Goal: Information Seeking & Learning: Check status

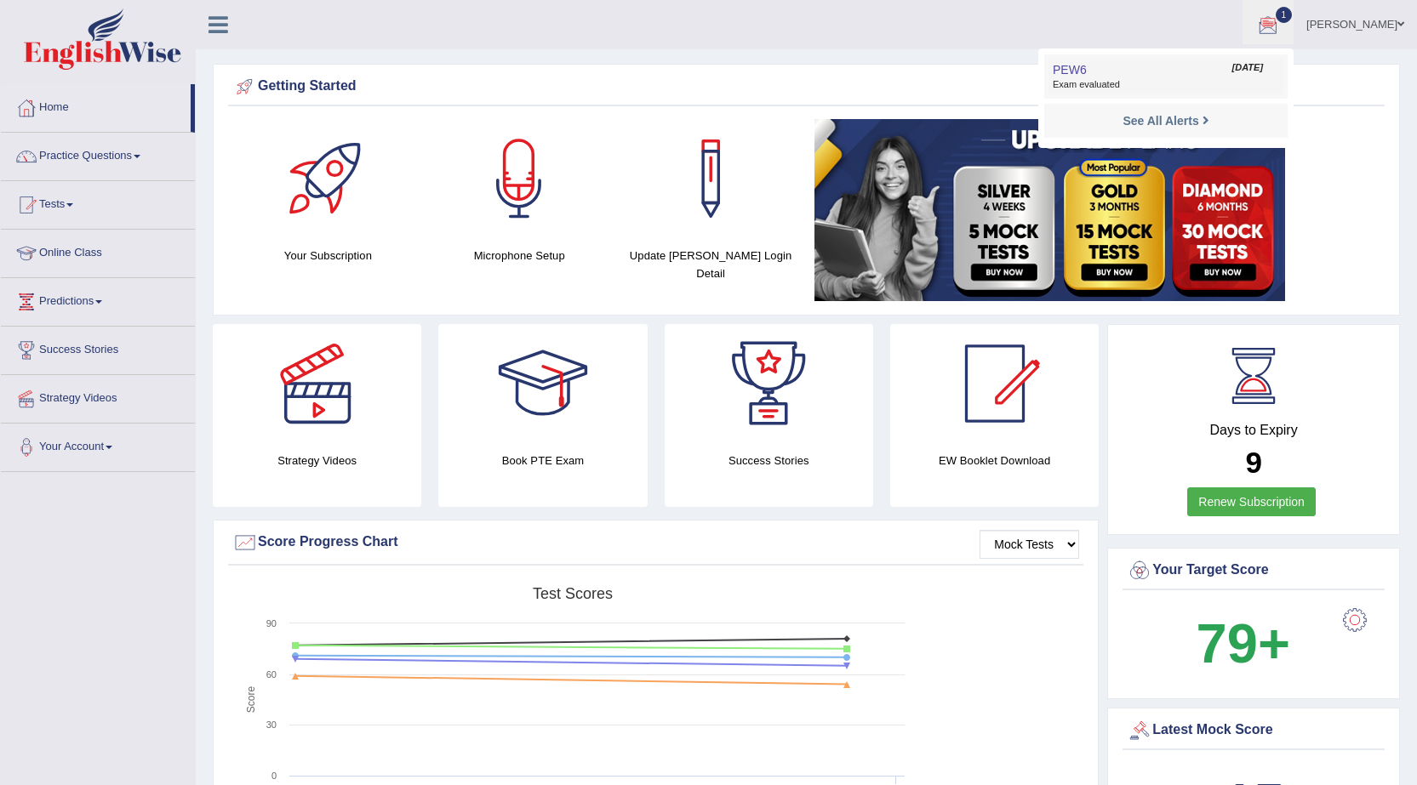
click at [1122, 71] on link "PEW6 Sep 29, 2025 Exam evaluated" at bounding box center [1165, 77] width 235 height 36
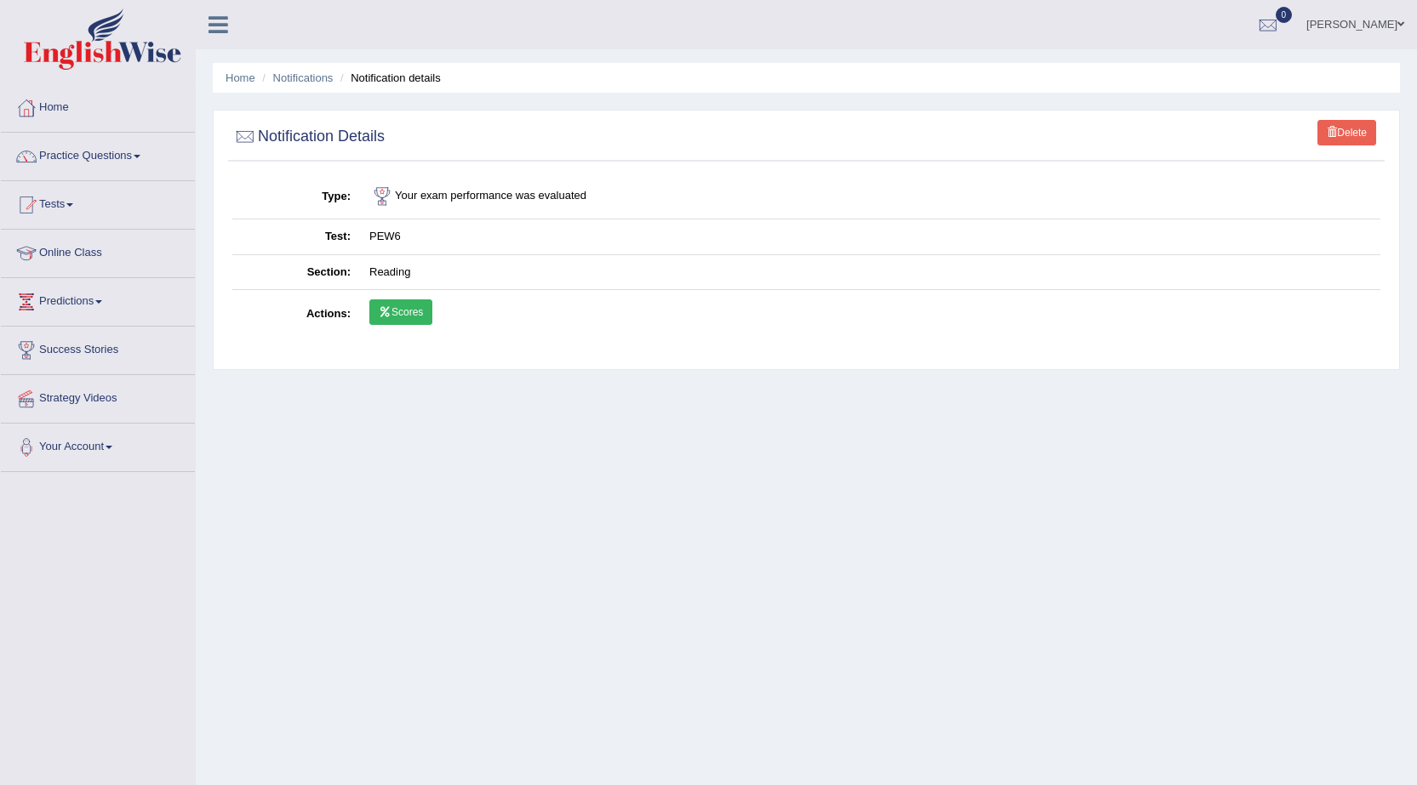
click at [400, 305] on link "Scores" at bounding box center [400, 313] width 63 height 26
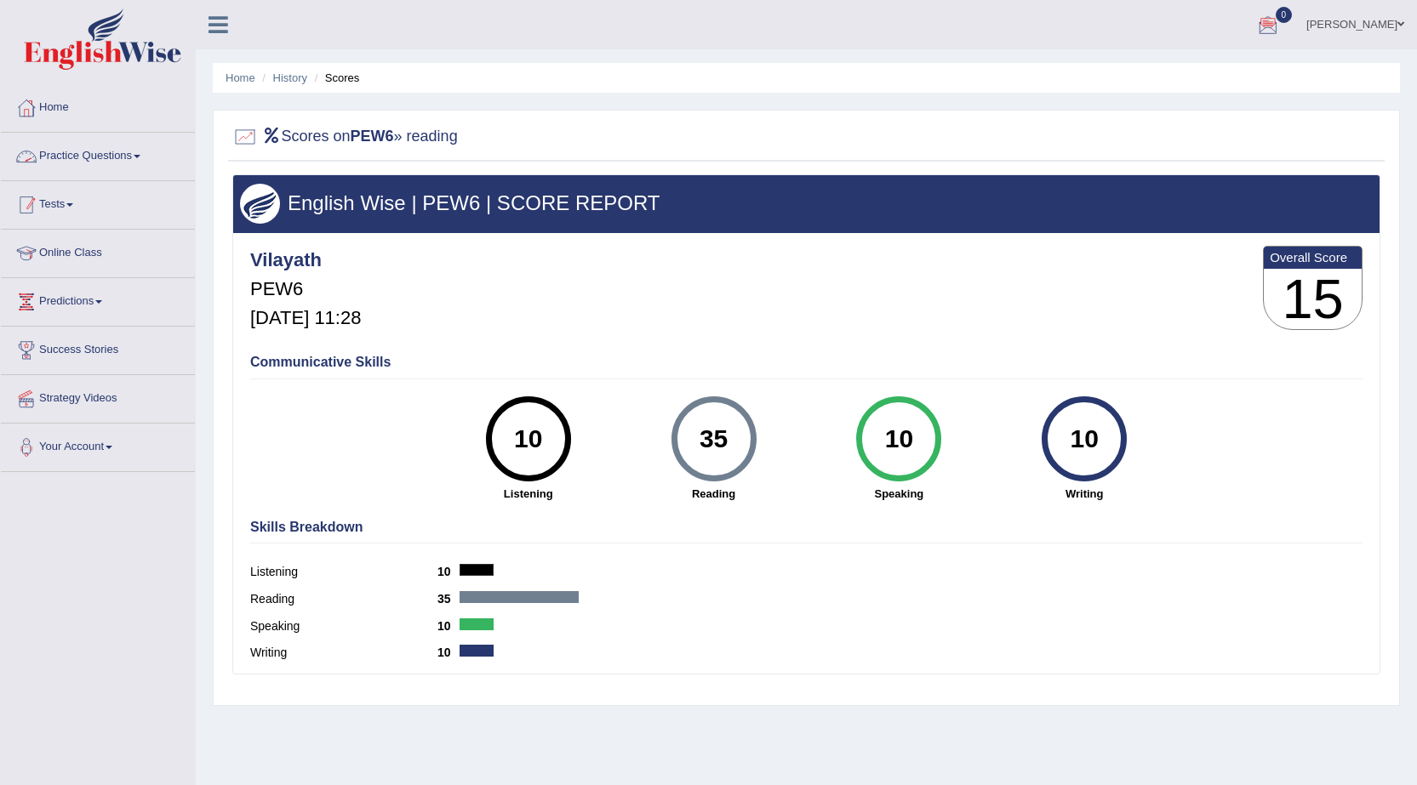
click at [87, 208] on link "Tests" at bounding box center [98, 202] width 194 height 43
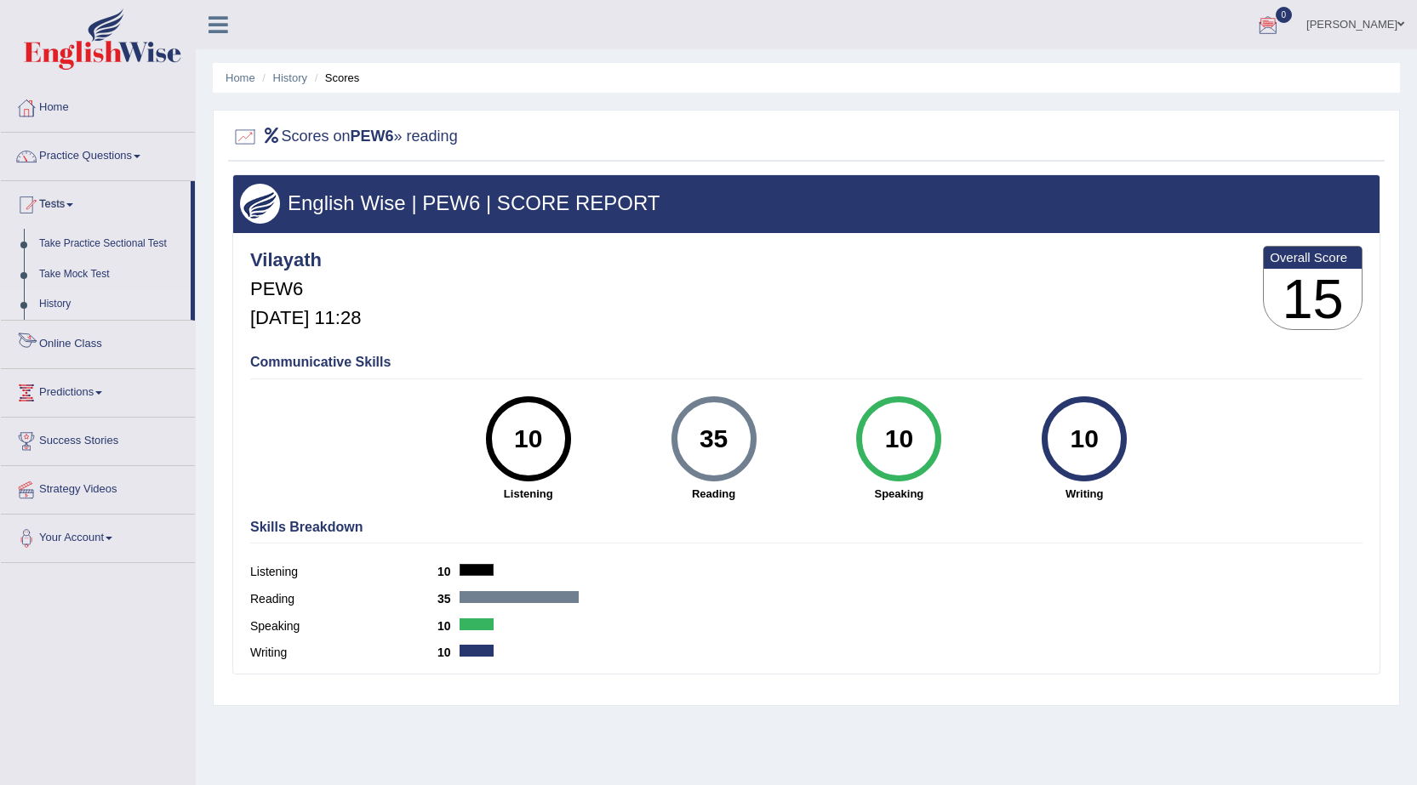
click at [55, 302] on link "History" at bounding box center [110, 304] width 159 height 31
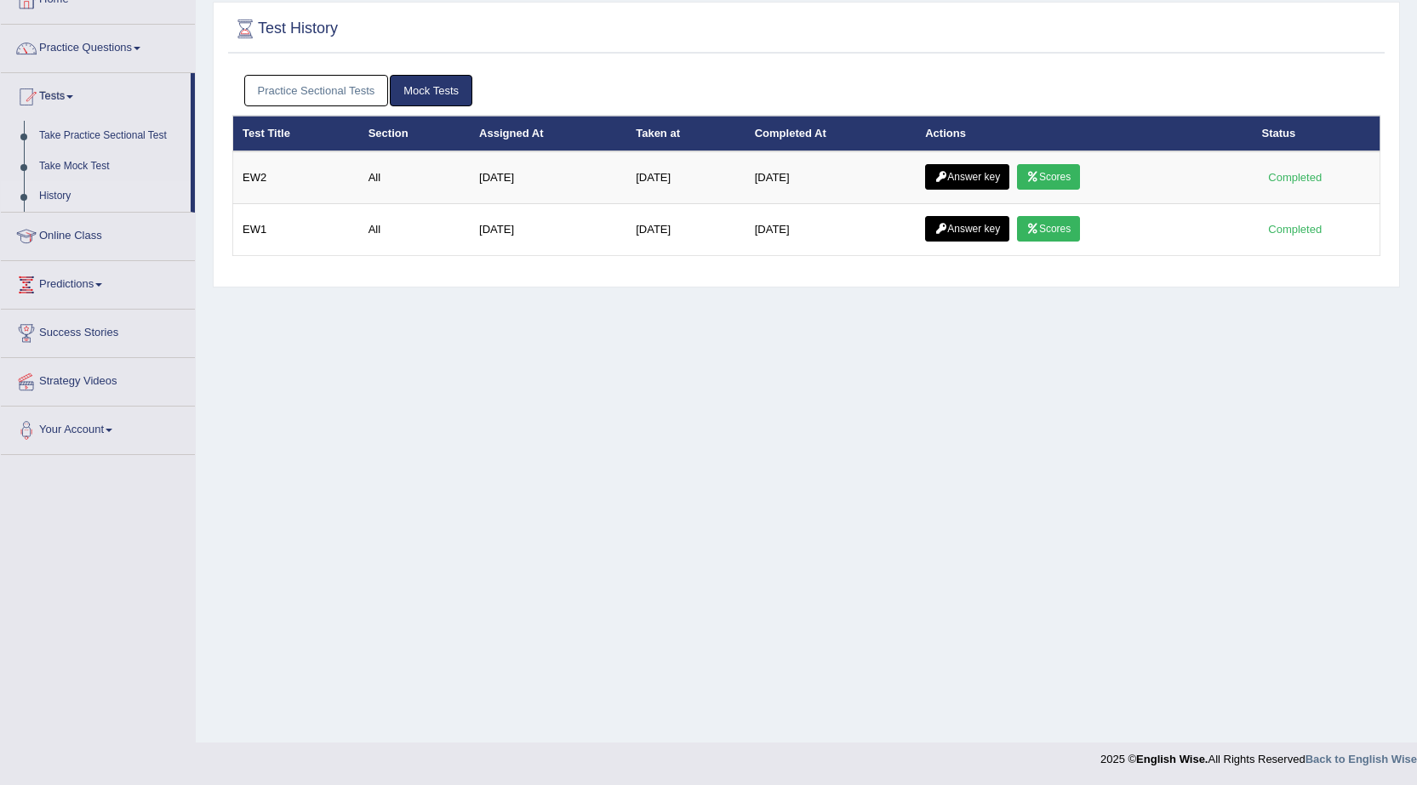
click at [334, 102] on link "Practice Sectional Tests" at bounding box center [316, 90] width 145 height 31
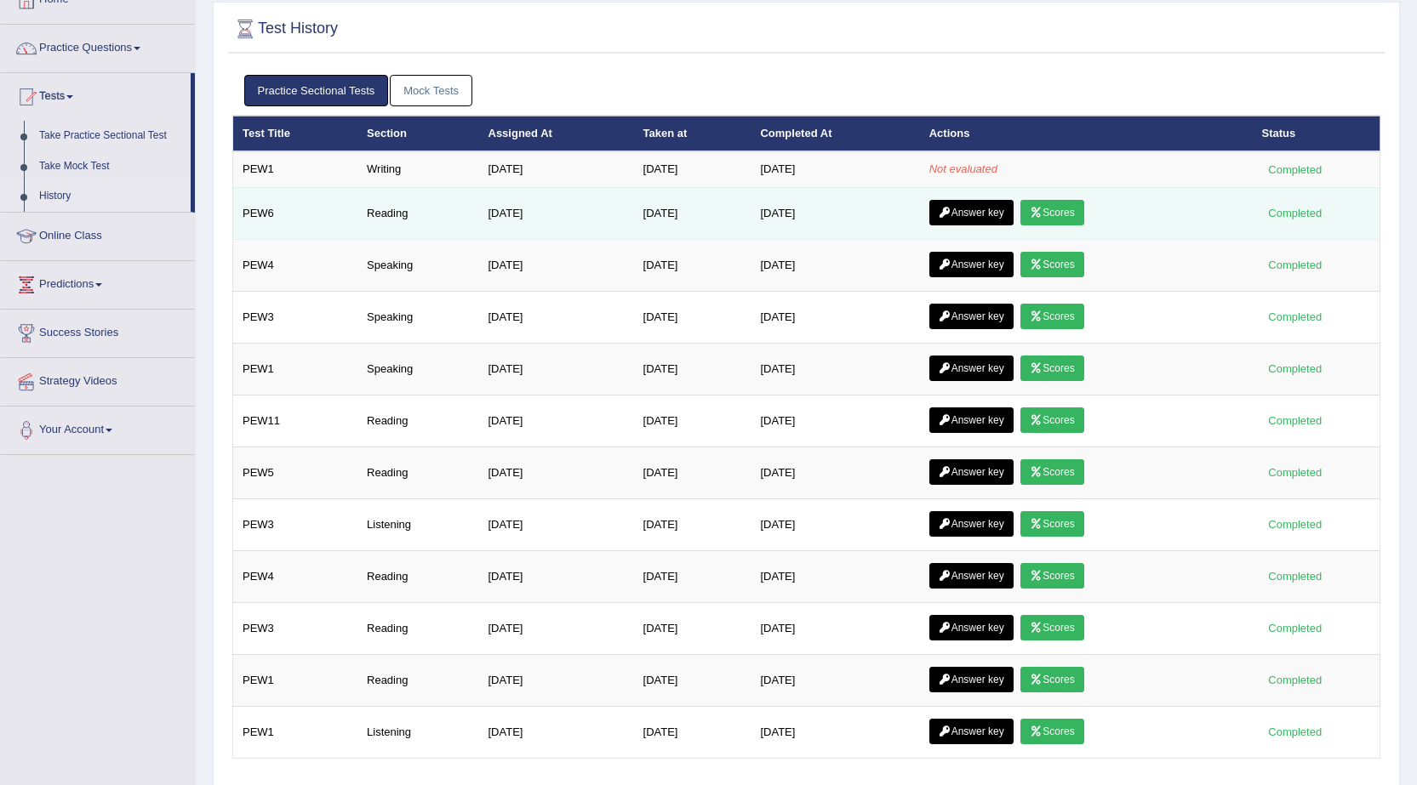
click at [965, 211] on link "Answer key" at bounding box center [971, 213] width 84 height 26
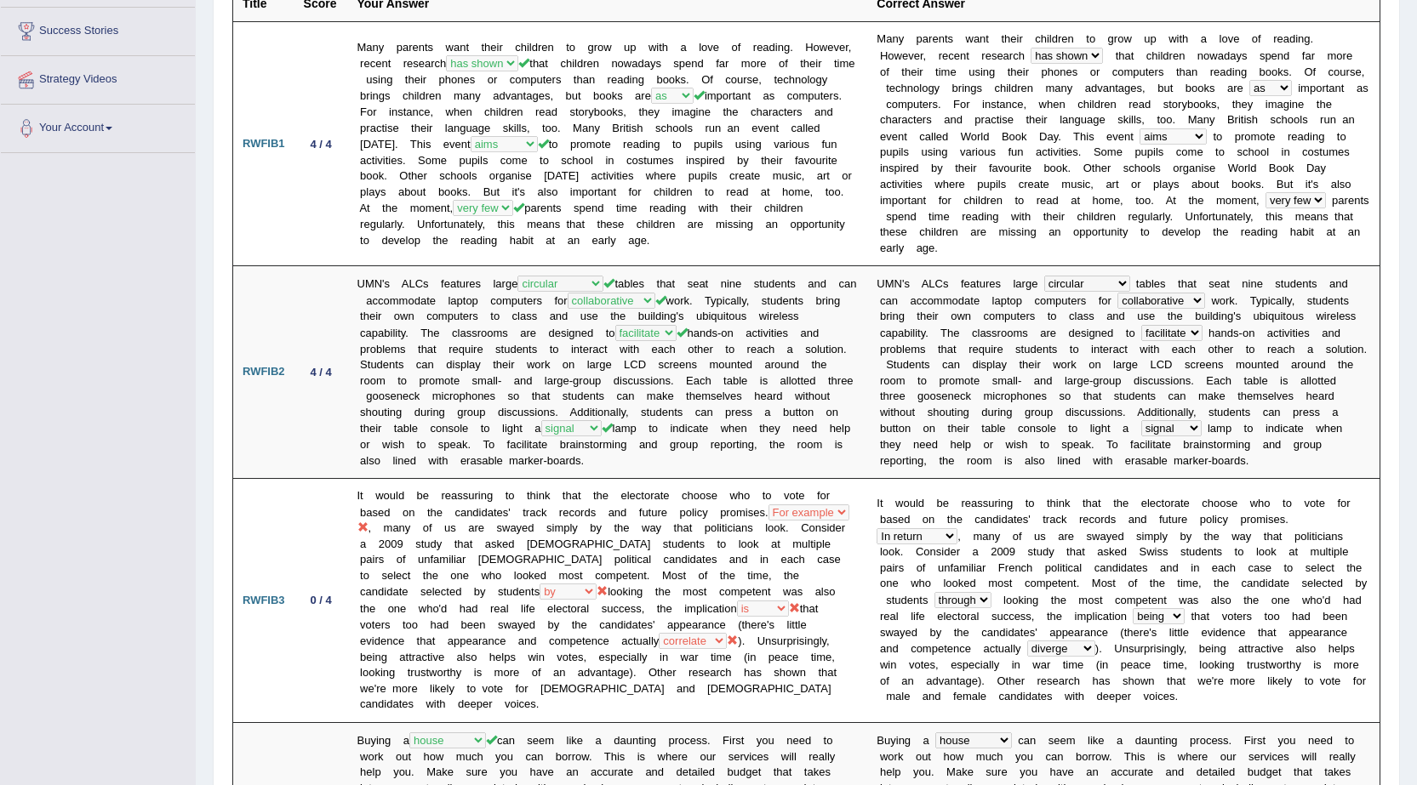
scroll to position [85, 0]
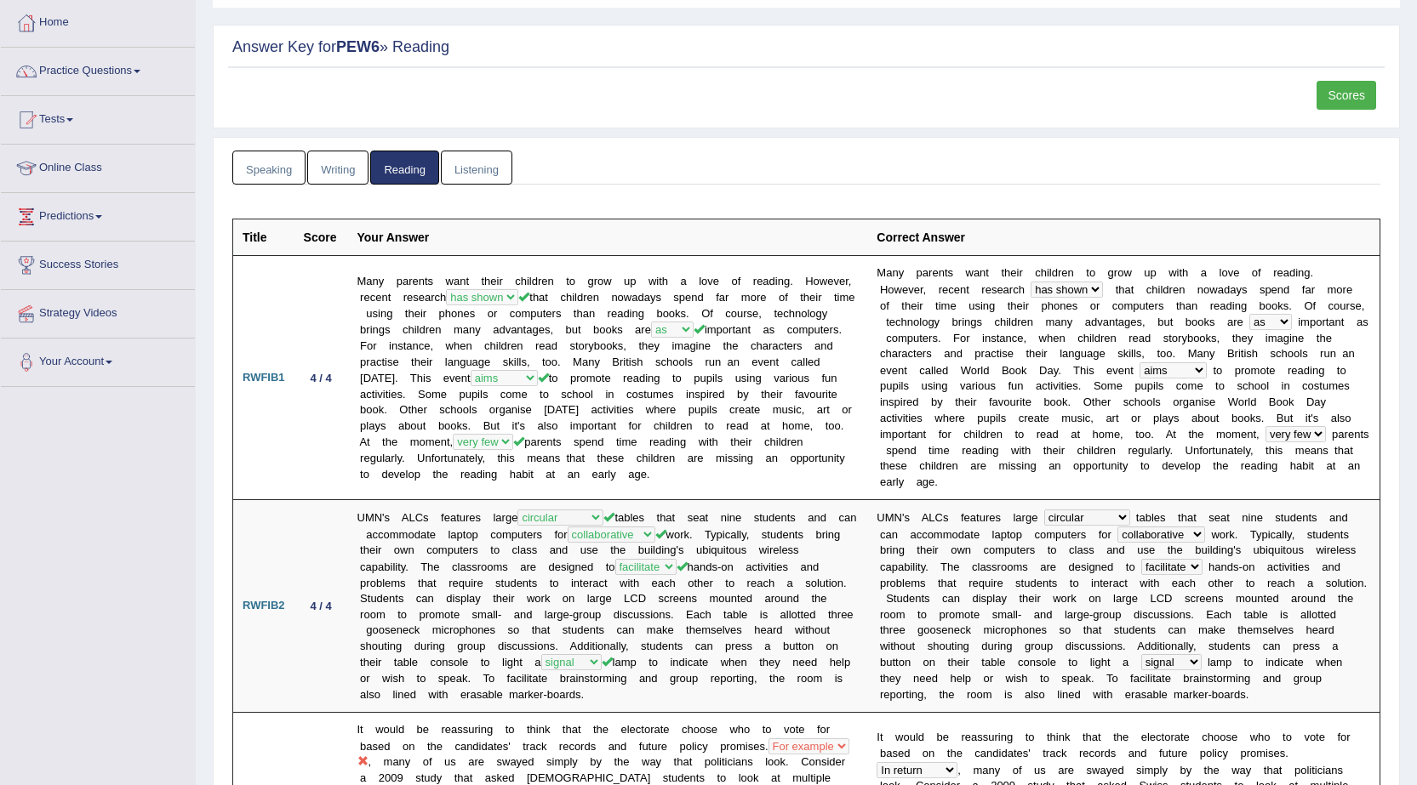
click at [345, 170] on link "Writing" at bounding box center [337, 168] width 61 height 35
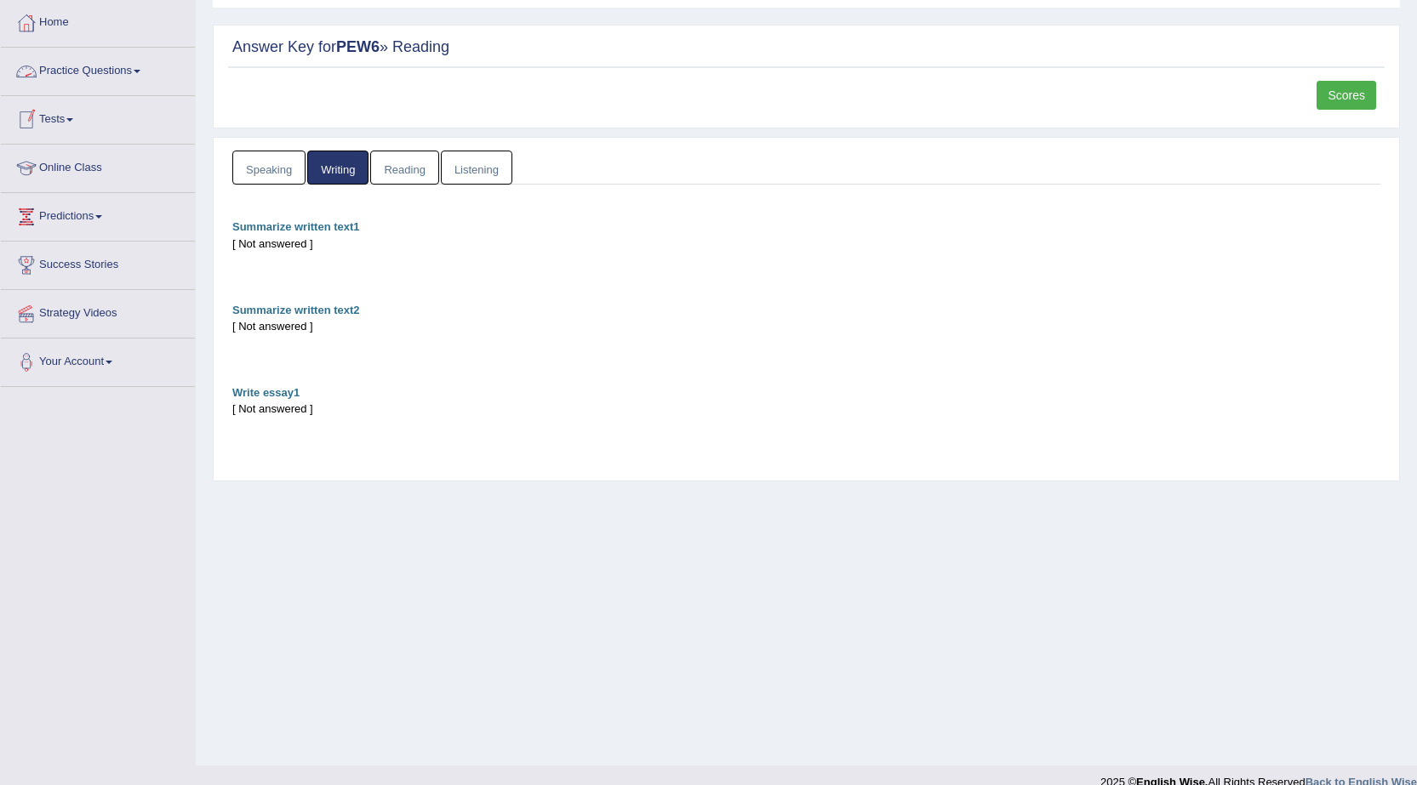
click at [75, 125] on link "Tests" at bounding box center [98, 117] width 194 height 43
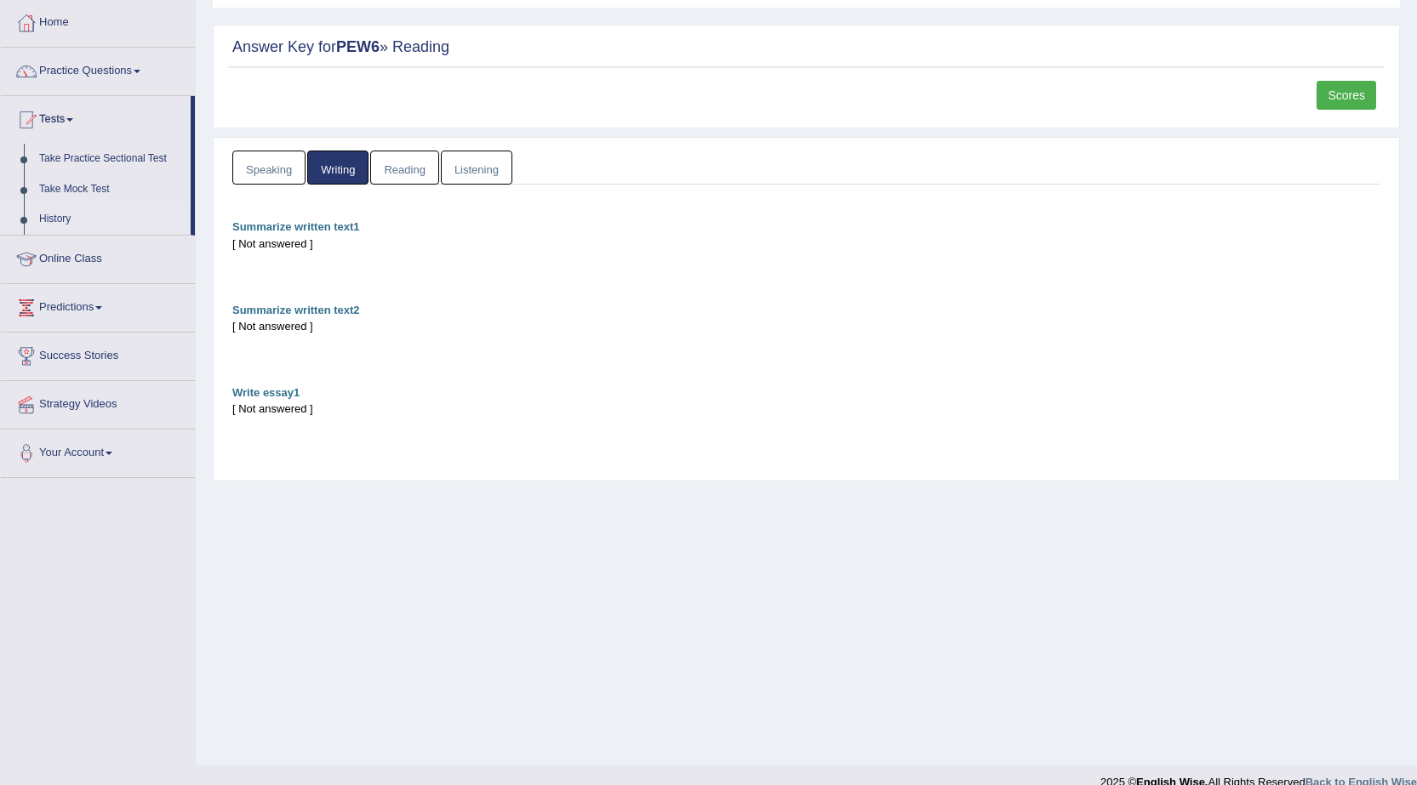
click at [68, 213] on link "History" at bounding box center [110, 219] width 159 height 31
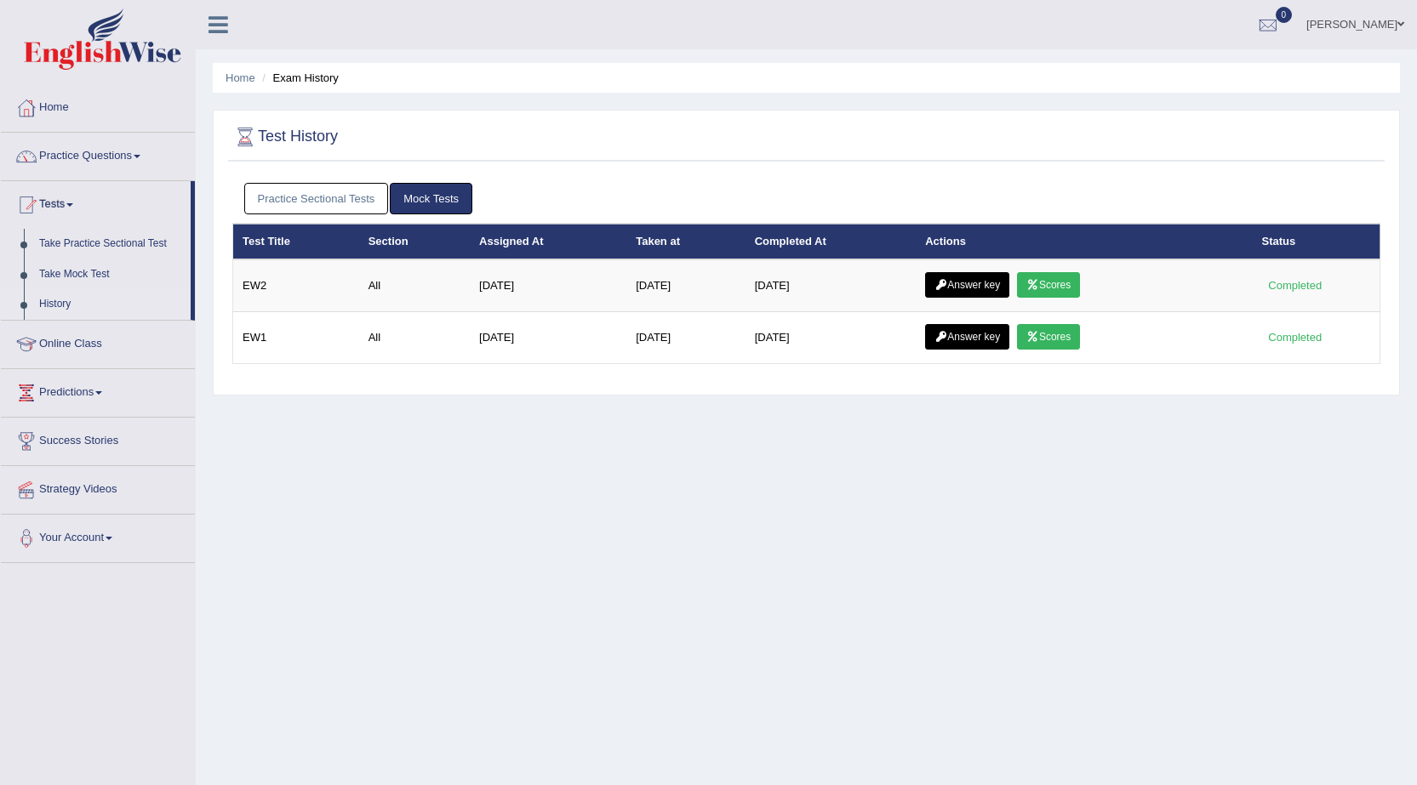
click at [351, 183] on link "Practice Sectional Tests" at bounding box center [316, 198] width 145 height 31
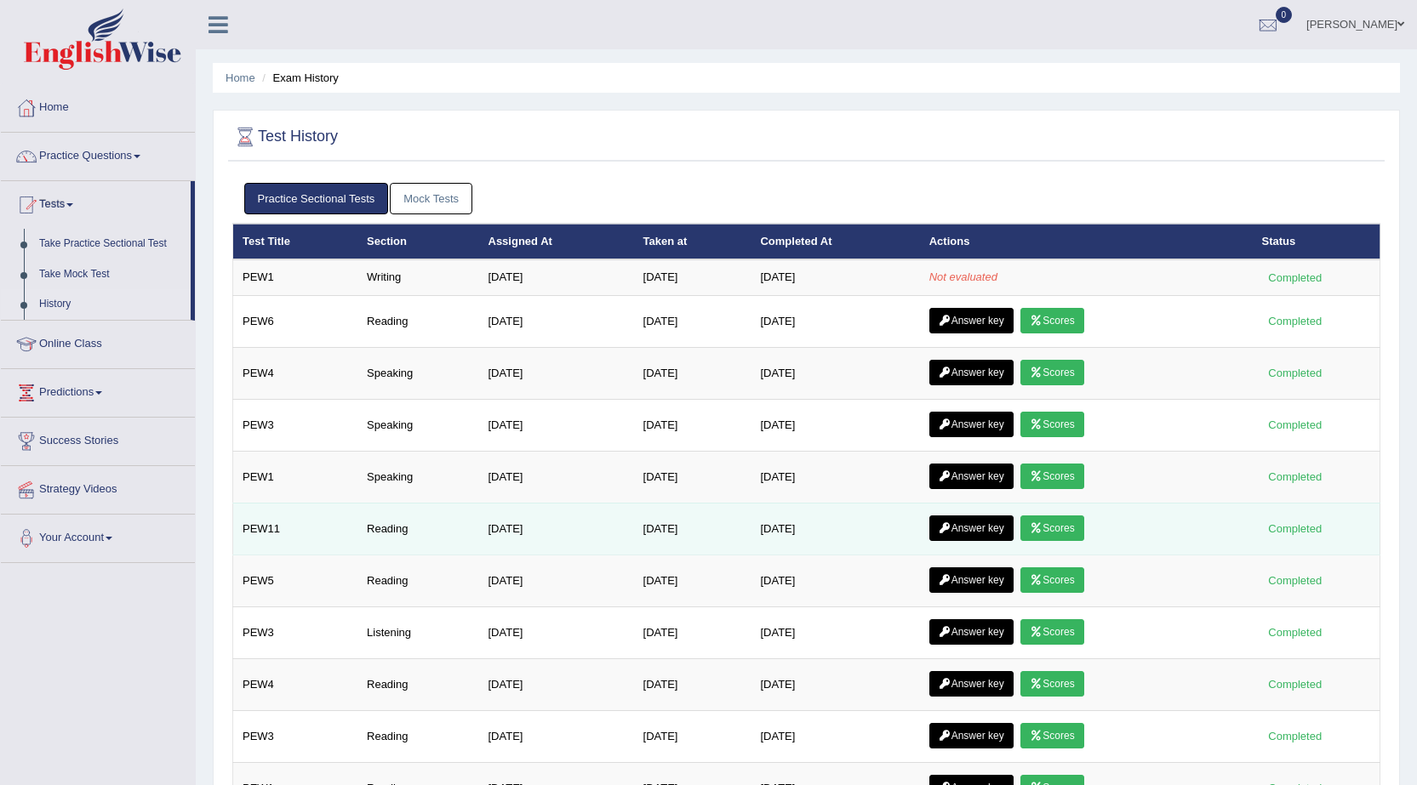
click at [995, 534] on link "Answer key" at bounding box center [971, 529] width 84 height 26
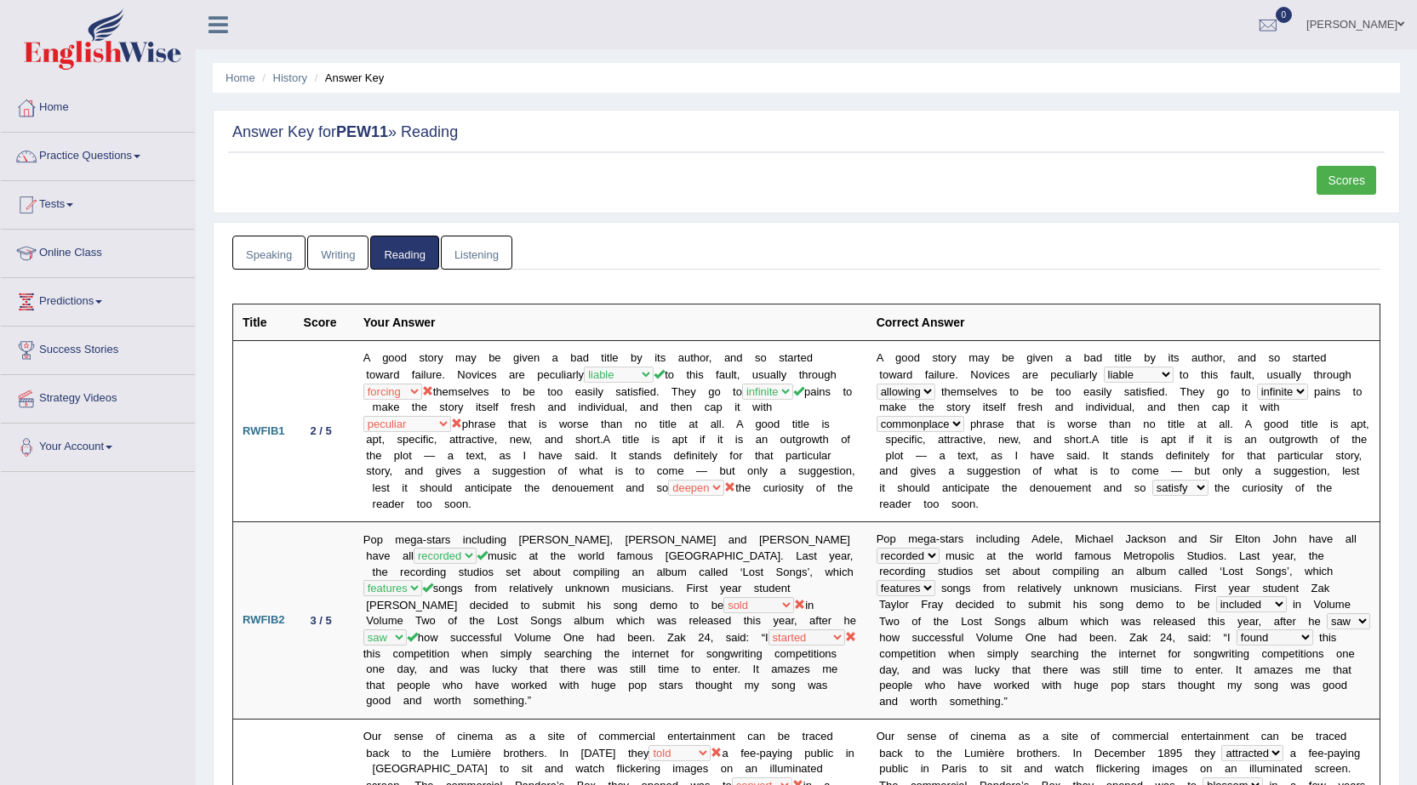
click at [1334, 172] on link "Scores" at bounding box center [1346, 180] width 60 height 29
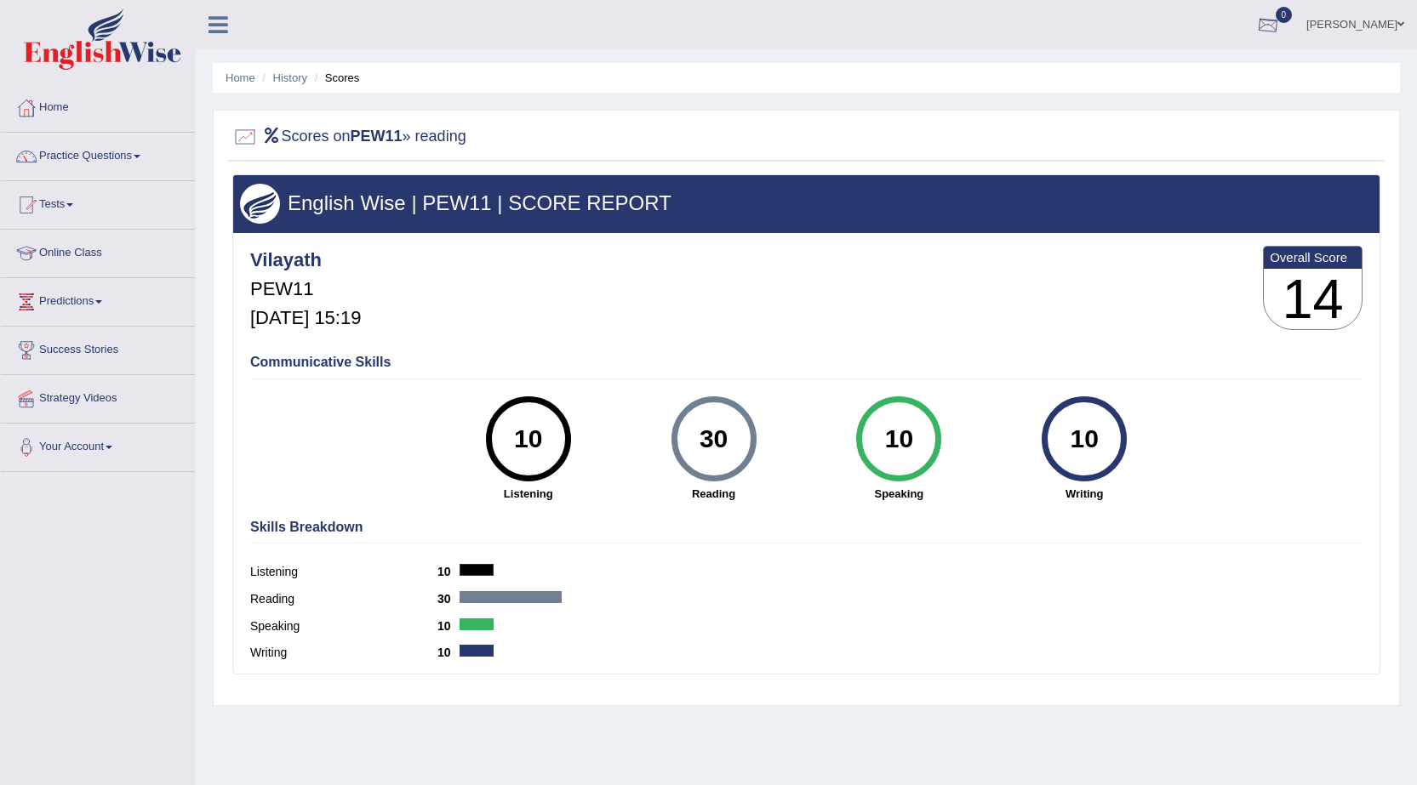
click at [1281, 31] on div at bounding box center [1268, 26] width 26 height 26
click at [1198, 73] on strong "See All Alerts" at bounding box center [1160, 72] width 76 height 14
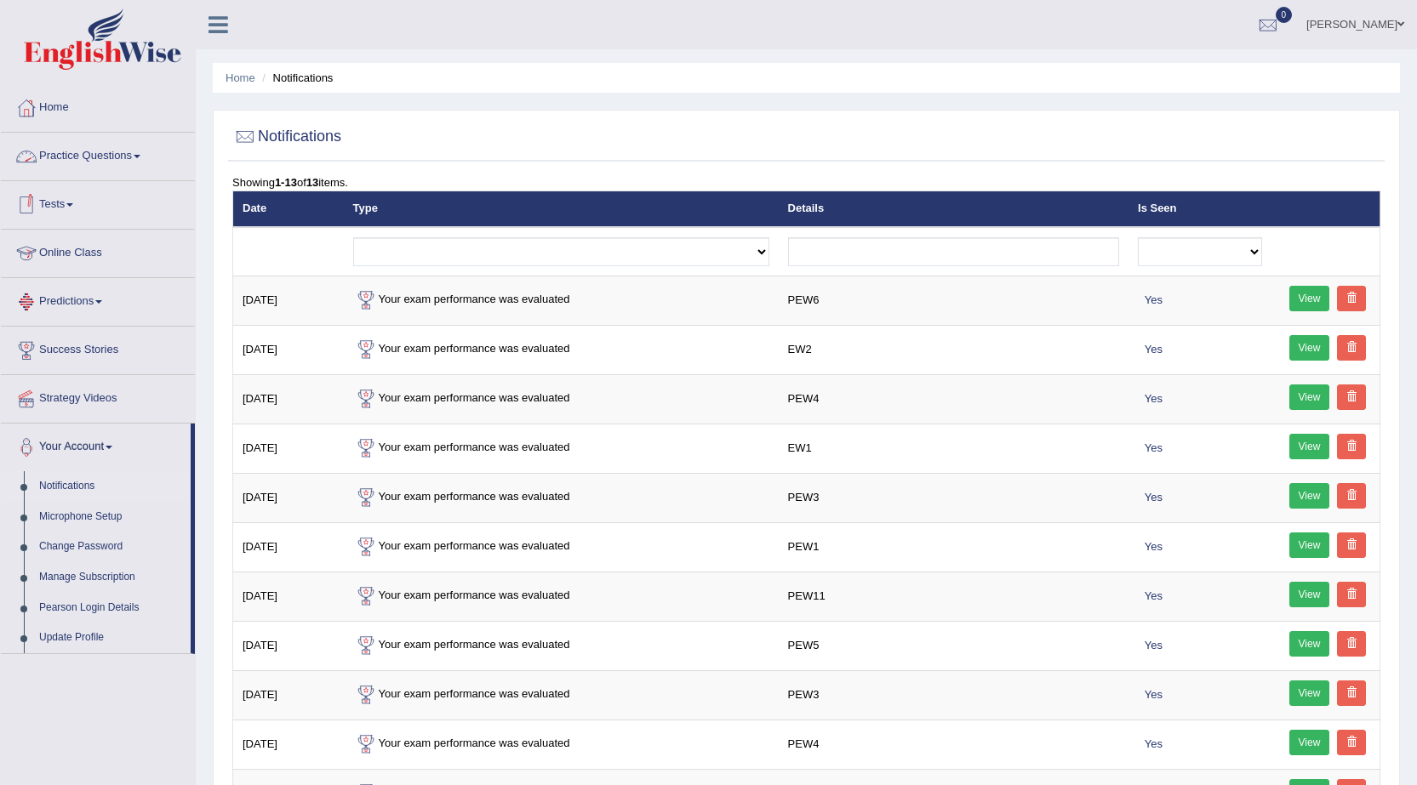
click at [73, 204] on span at bounding box center [69, 204] width 7 height 3
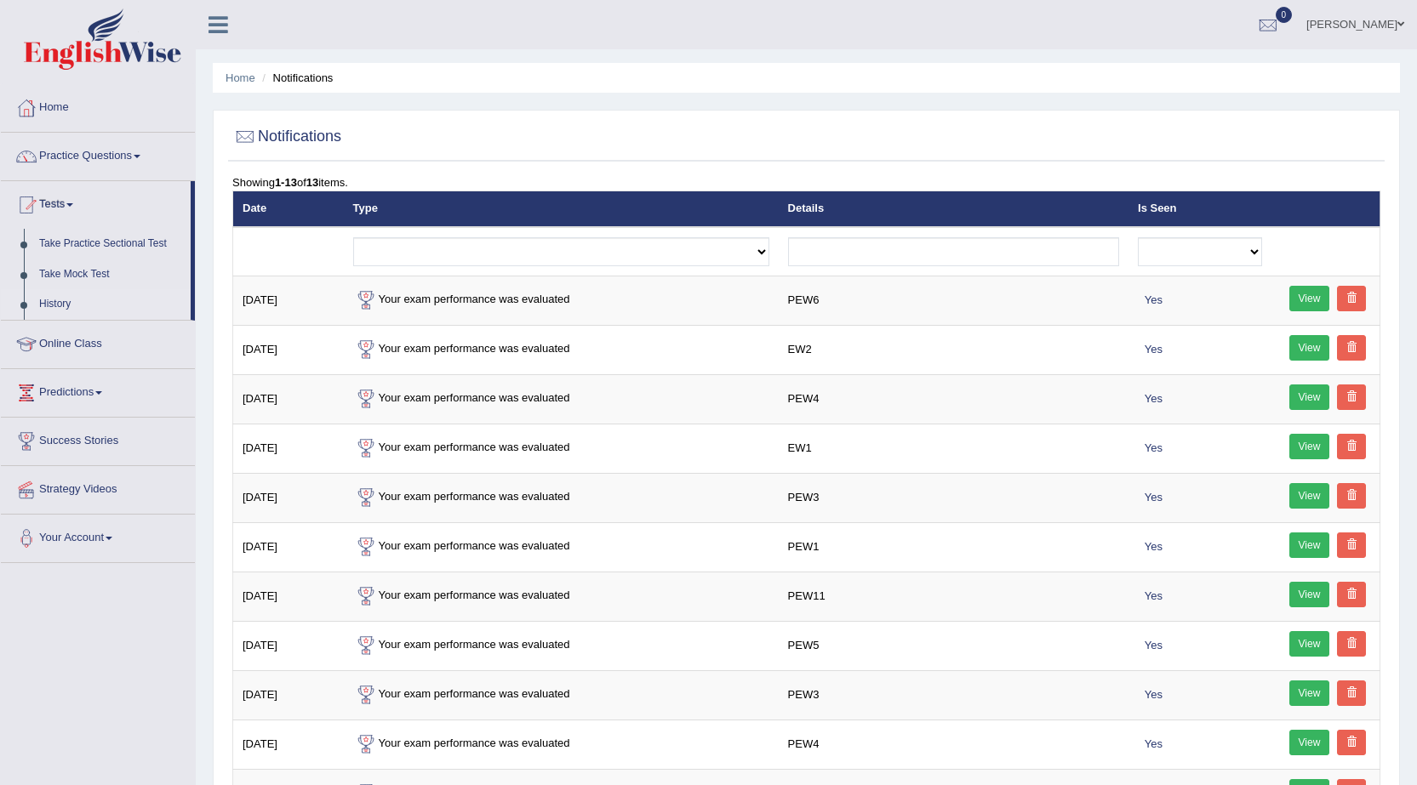
click at [60, 303] on link "History" at bounding box center [110, 304] width 159 height 31
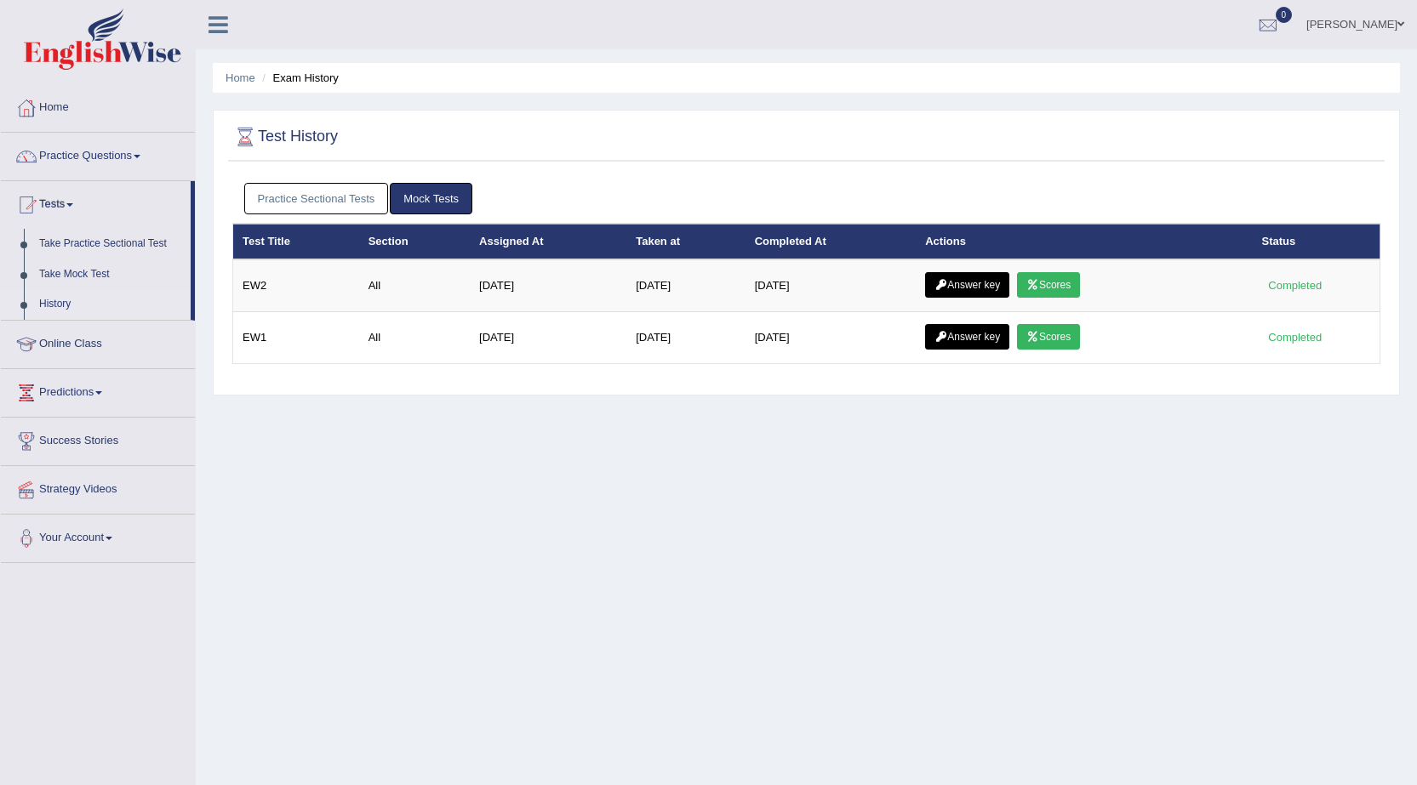
click at [304, 190] on link "Practice Sectional Tests" at bounding box center [316, 198] width 145 height 31
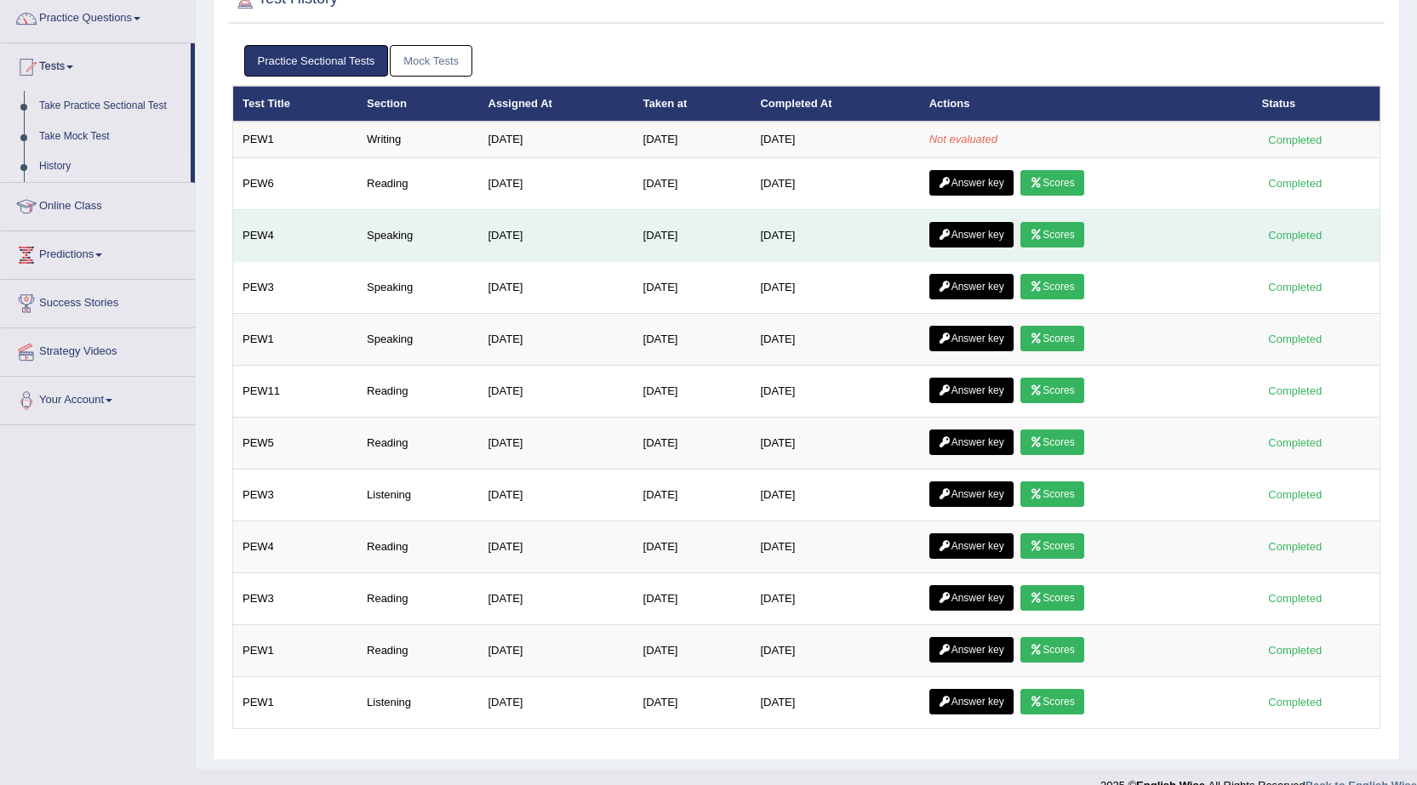
scroll to position [164, 0]
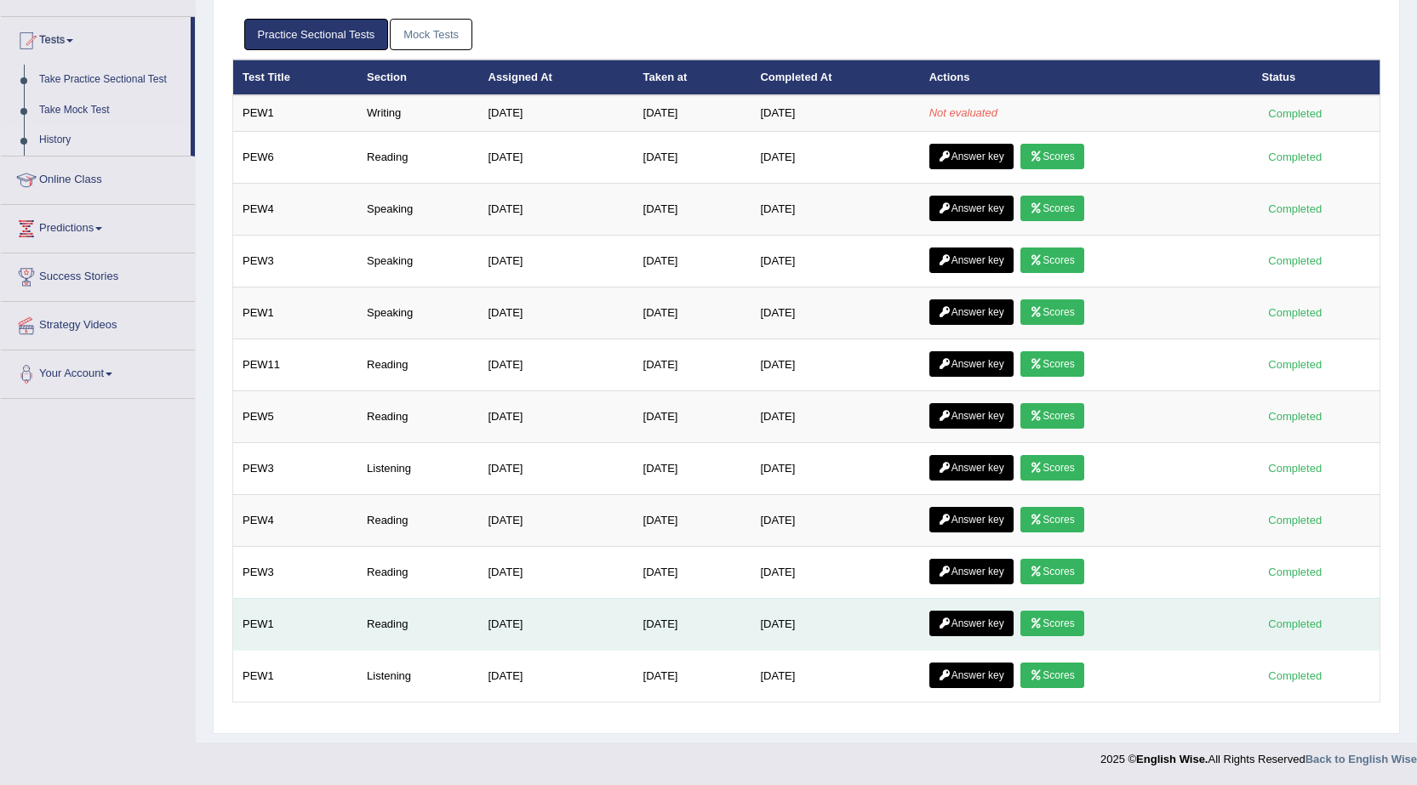
click at [1075, 628] on link "Scores" at bounding box center [1051, 624] width 63 height 26
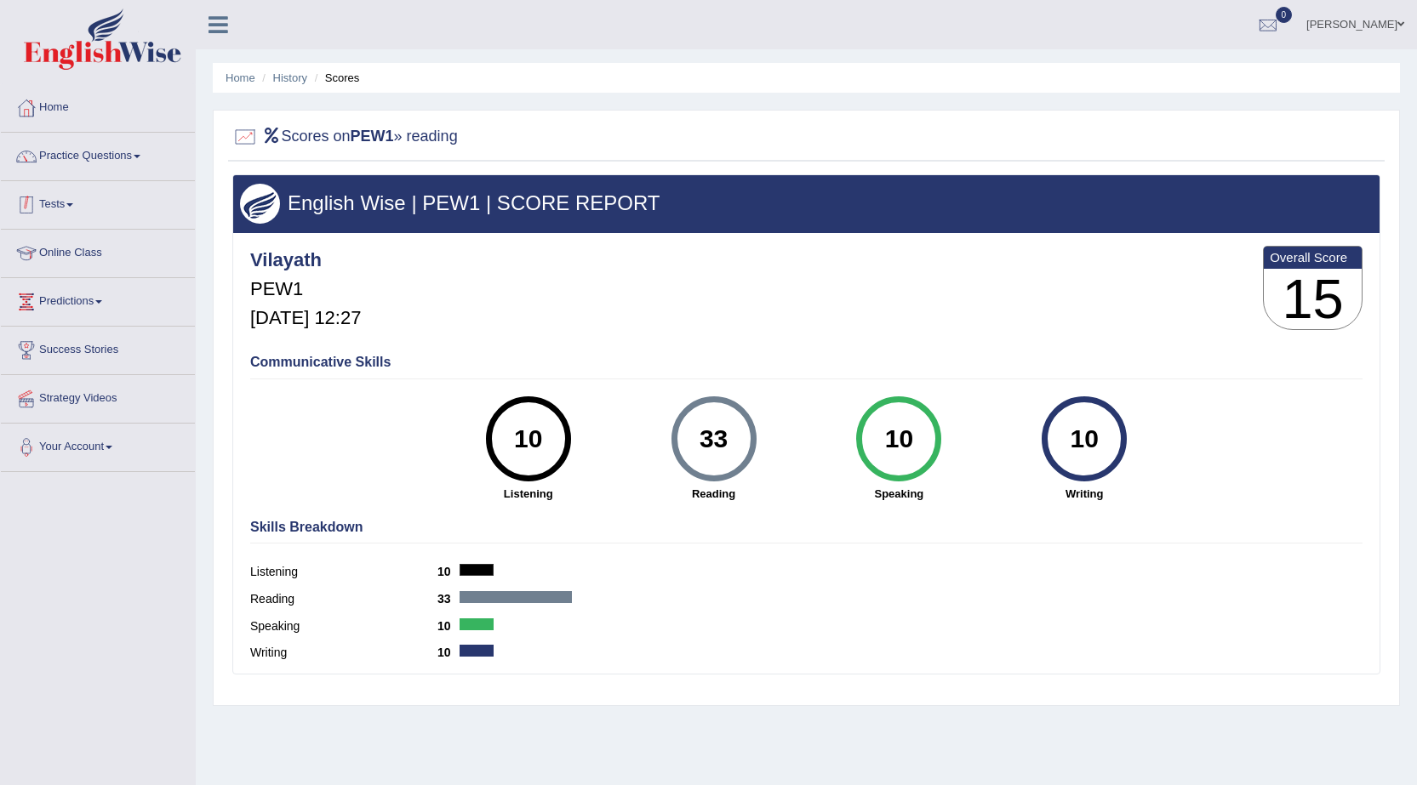
click at [71, 205] on link "Tests" at bounding box center [98, 202] width 194 height 43
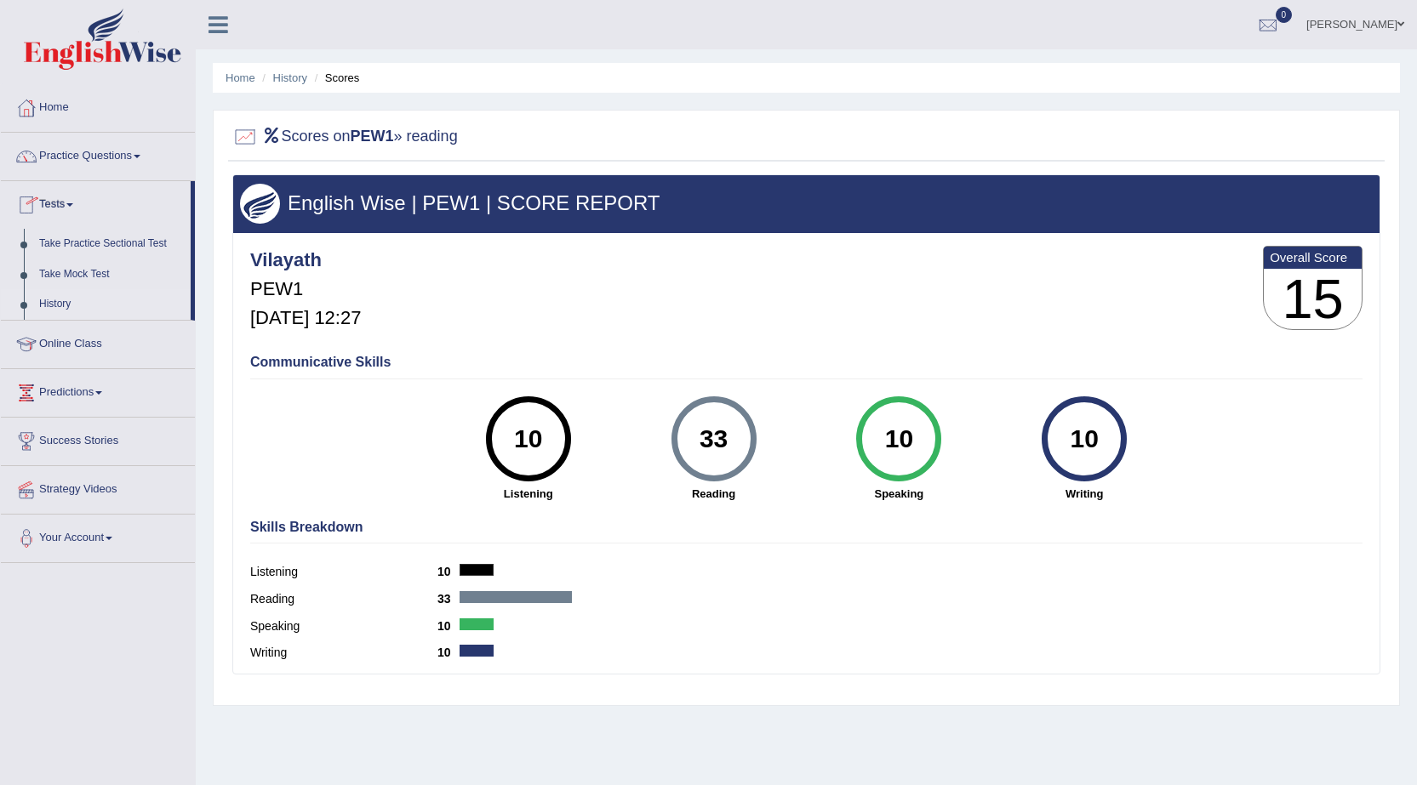
click at [69, 308] on link "History" at bounding box center [110, 304] width 159 height 31
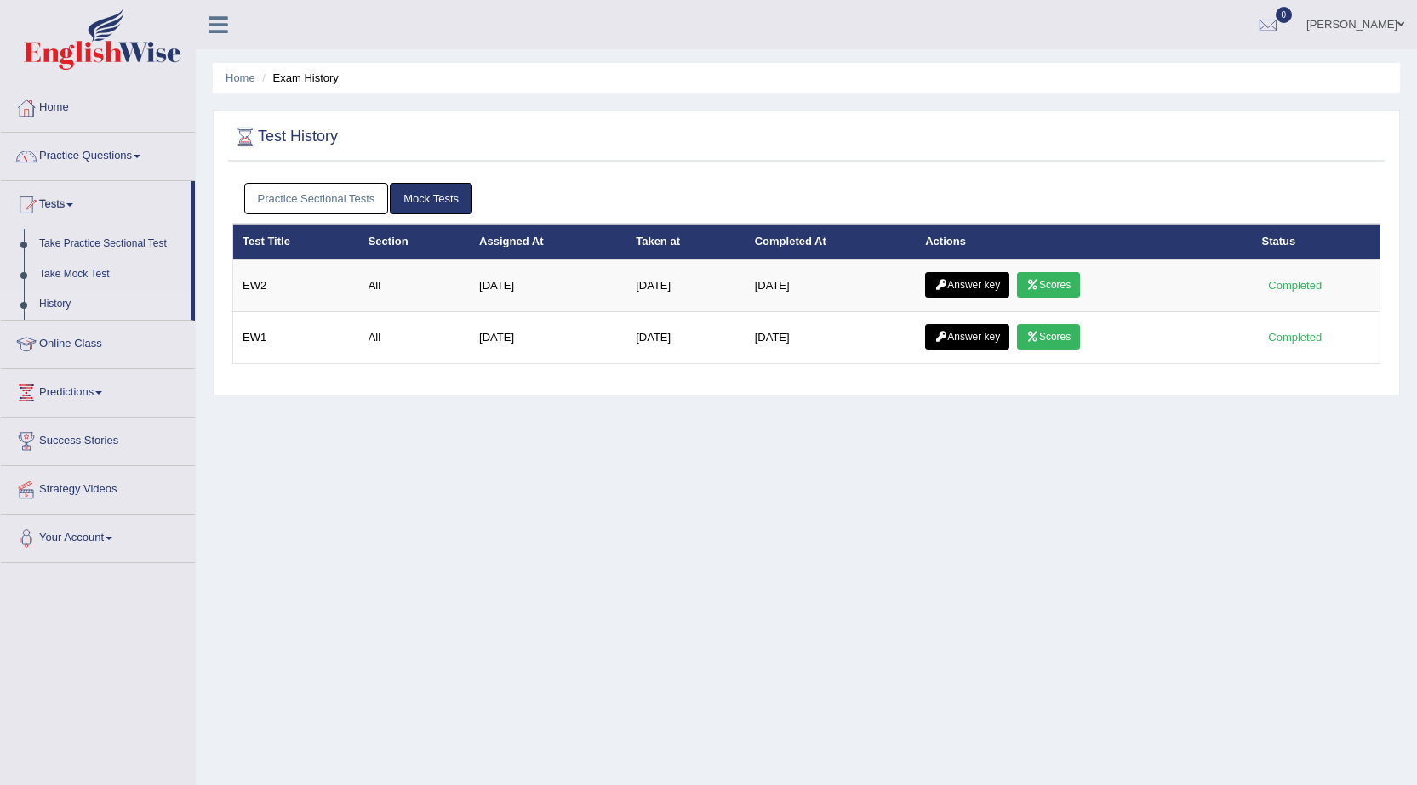
click at [288, 188] on link "Practice Sectional Tests" at bounding box center [316, 198] width 145 height 31
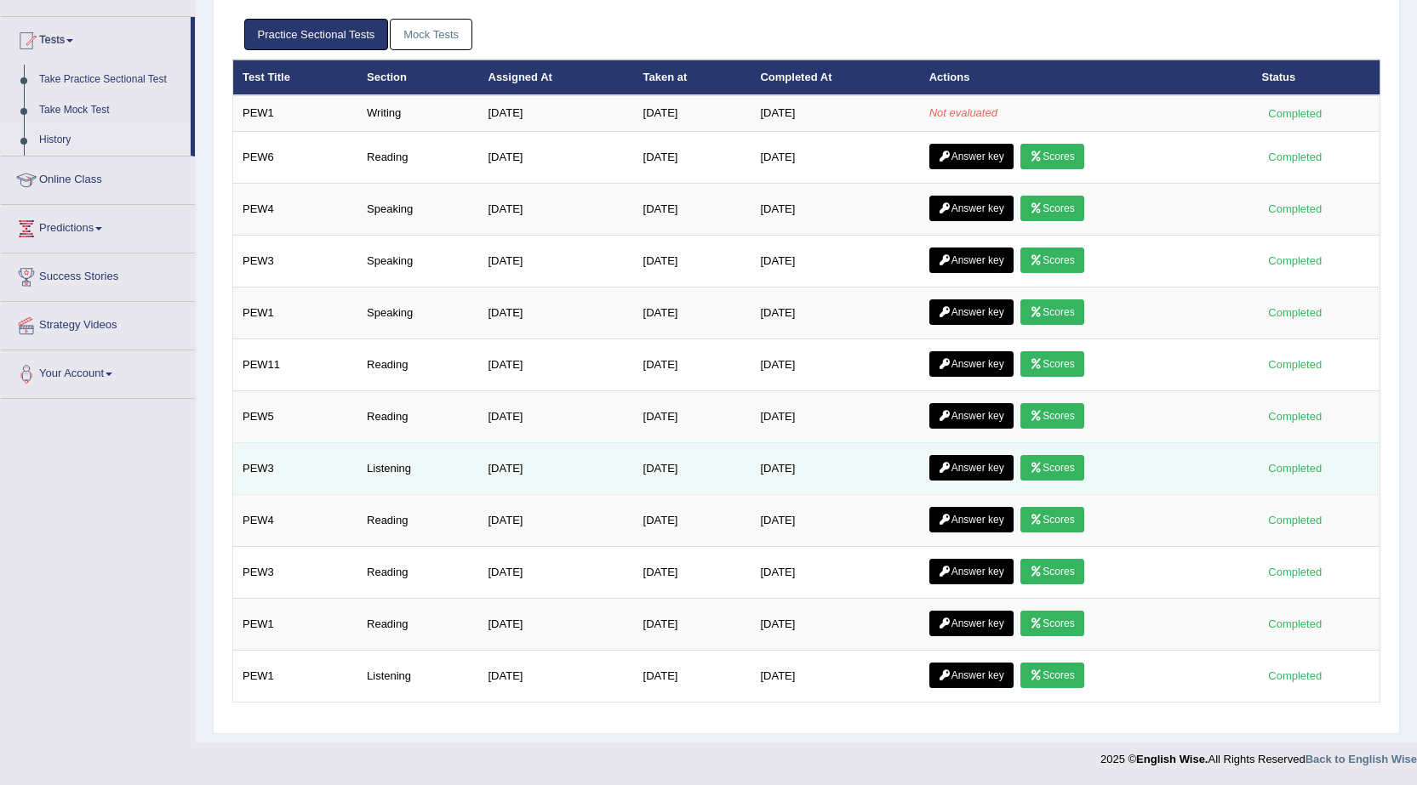
scroll to position [79, 0]
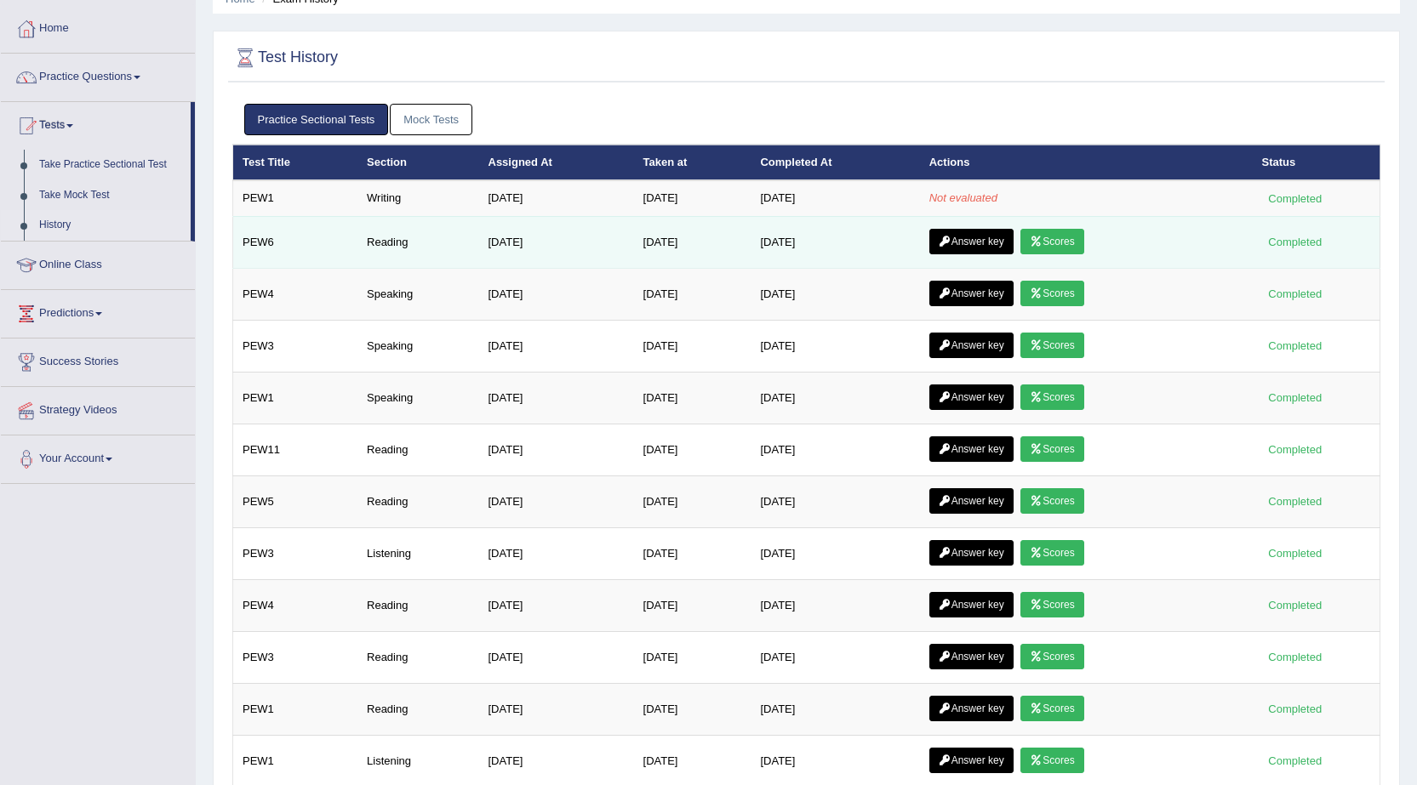
click at [1062, 244] on link "Scores" at bounding box center [1051, 242] width 63 height 26
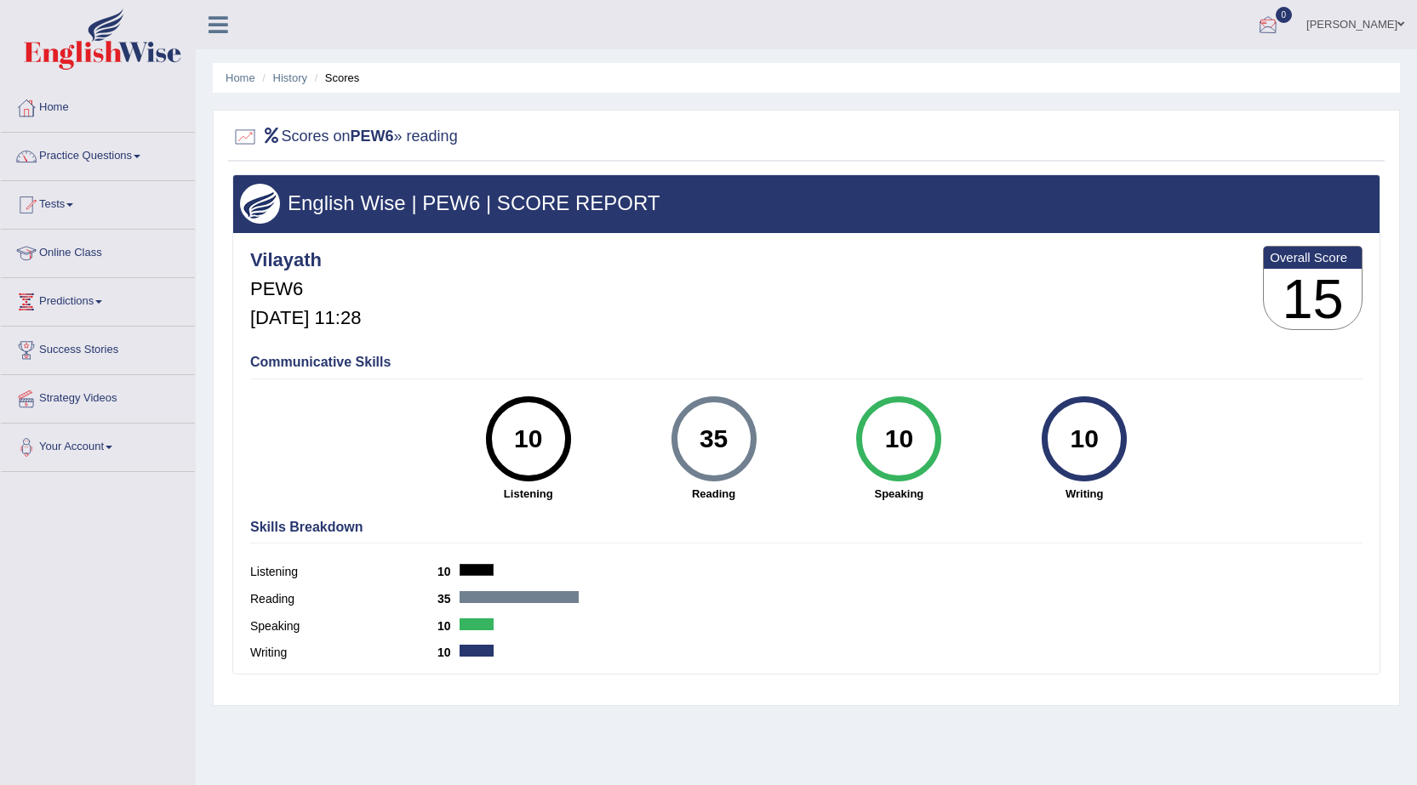
click at [1281, 15] on div at bounding box center [1268, 26] width 26 height 26
click at [1209, 77] on icon at bounding box center [1205, 71] width 7 height 13
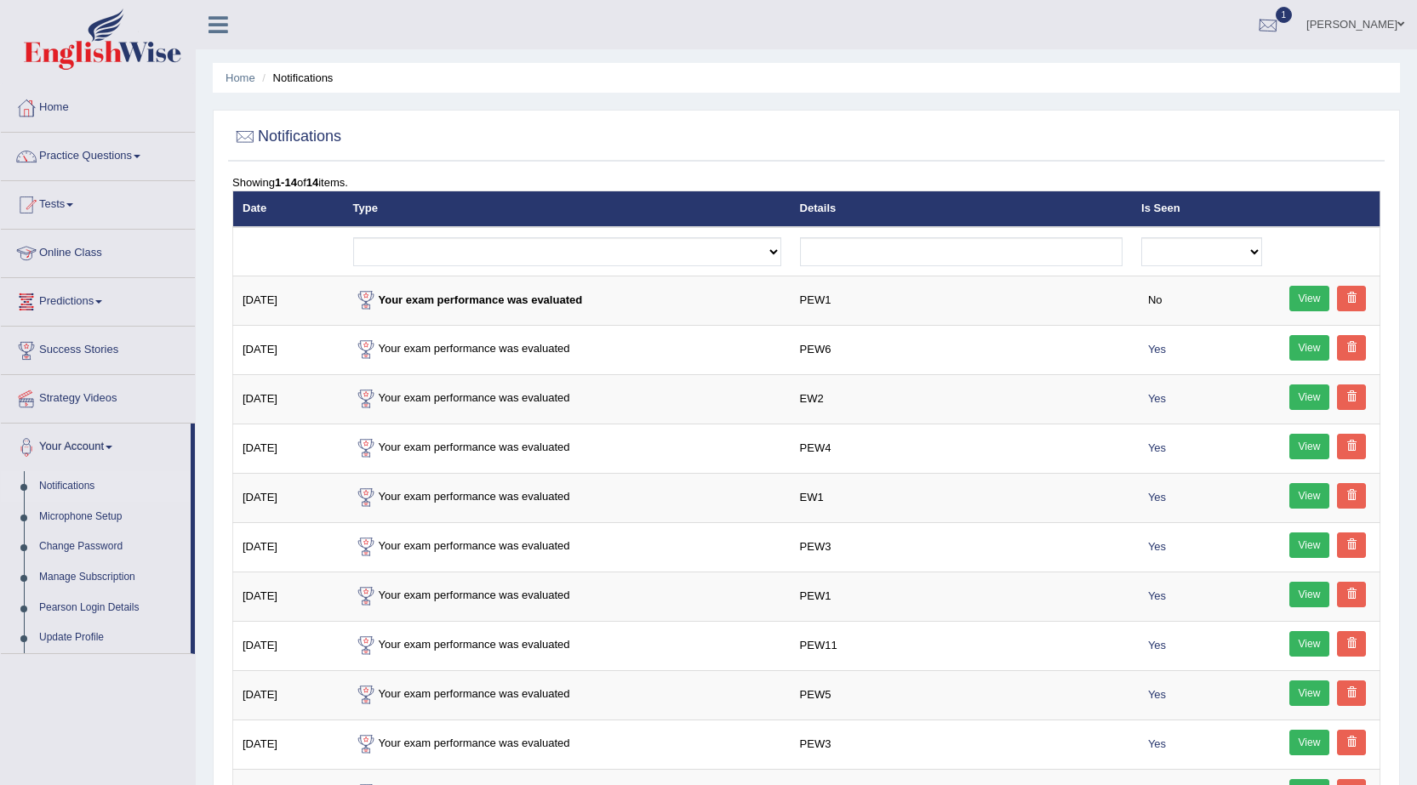
click at [1281, 22] on div at bounding box center [1268, 26] width 26 height 26
click at [1195, 59] on link "PEW1 Sep 29, 2025 Exam evaluated" at bounding box center [1165, 77] width 235 height 36
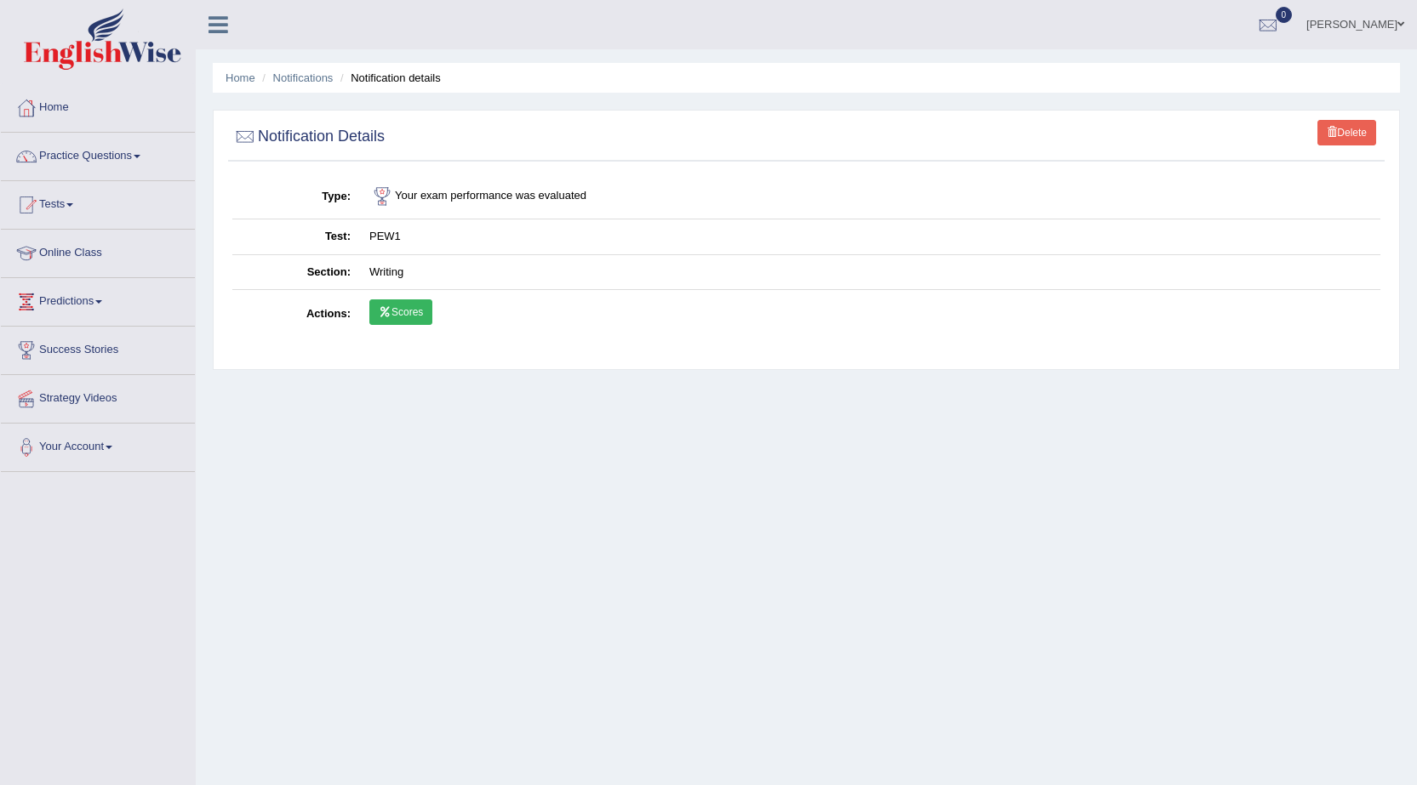
click at [399, 310] on link "Scores" at bounding box center [400, 313] width 63 height 26
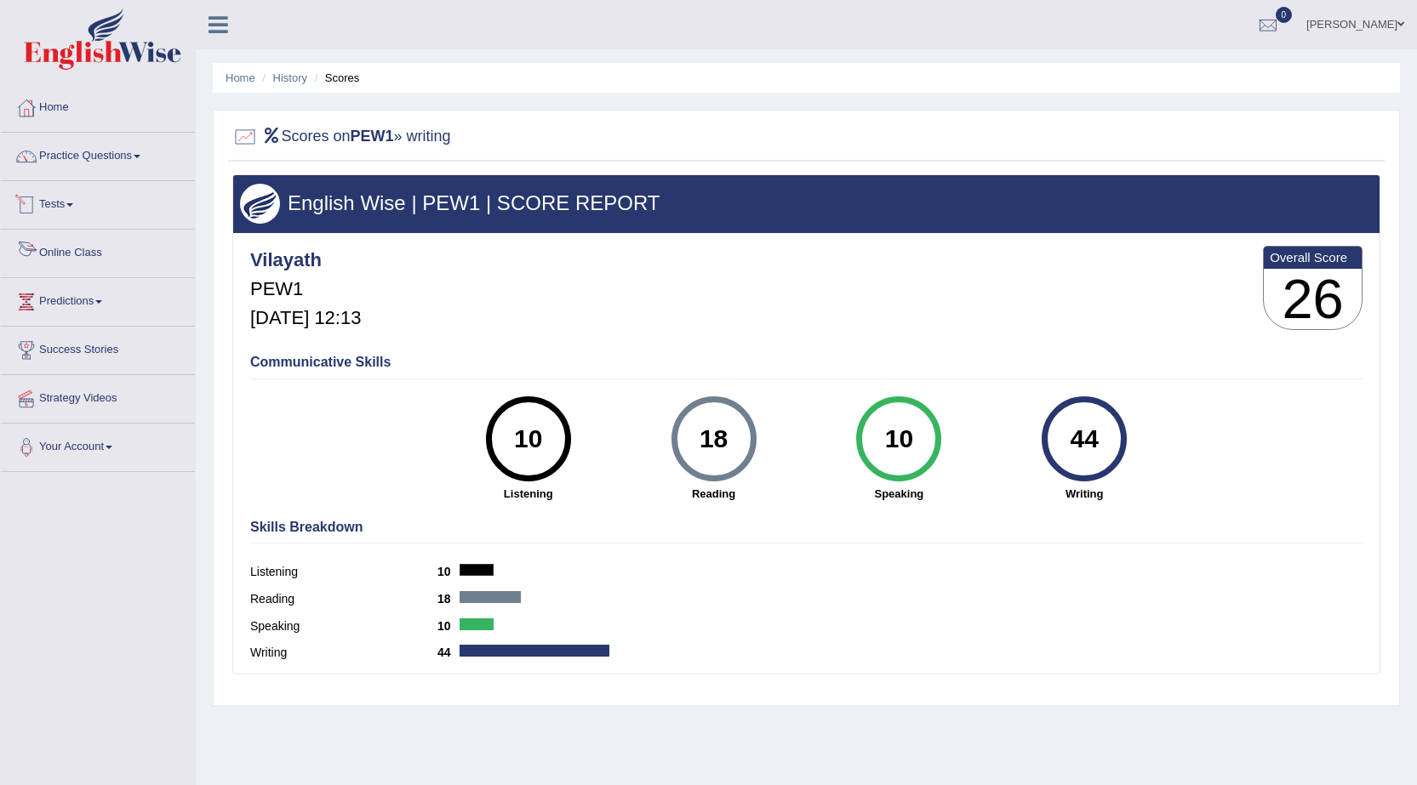
click at [59, 194] on link "Tests" at bounding box center [98, 202] width 194 height 43
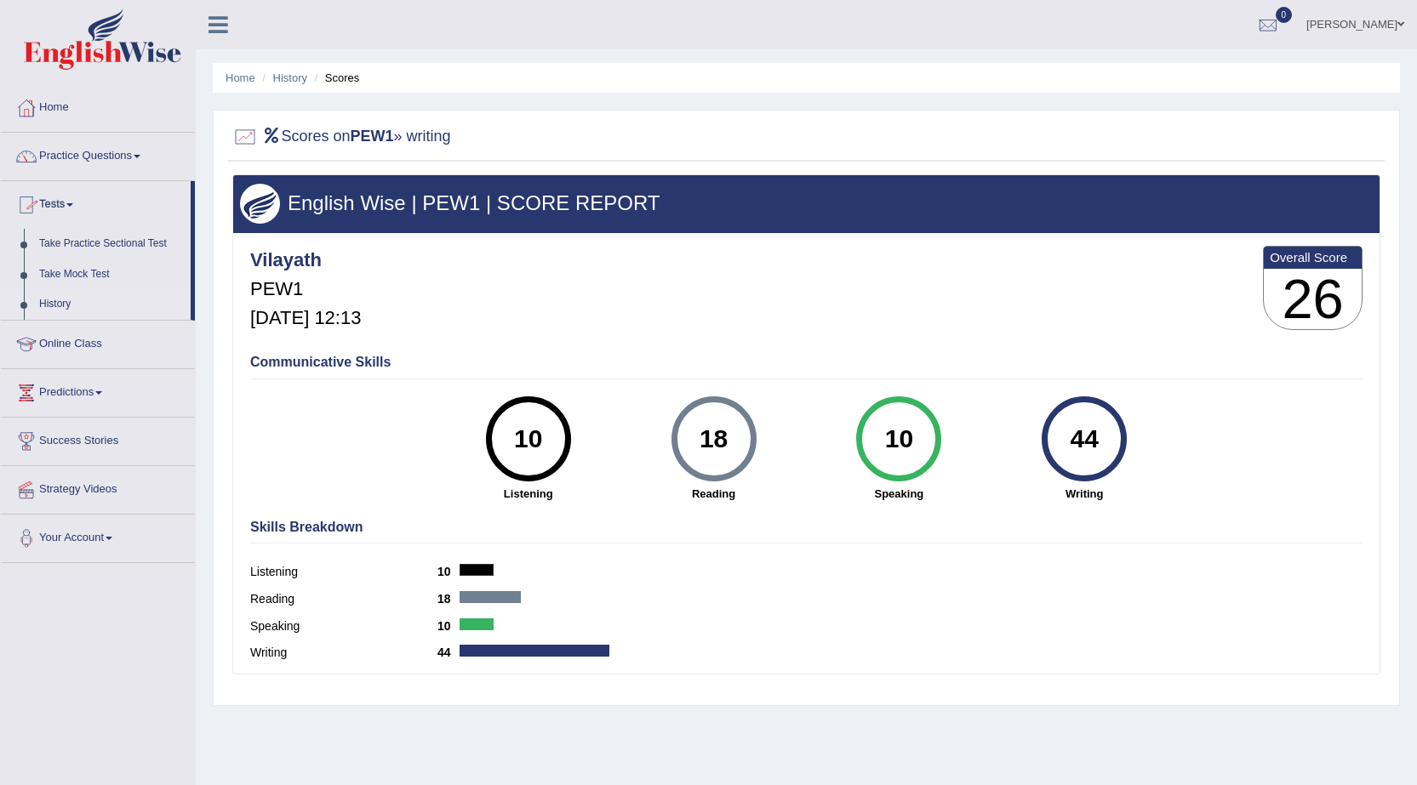
click at [80, 294] on link "History" at bounding box center [110, 304] width 159 height 31
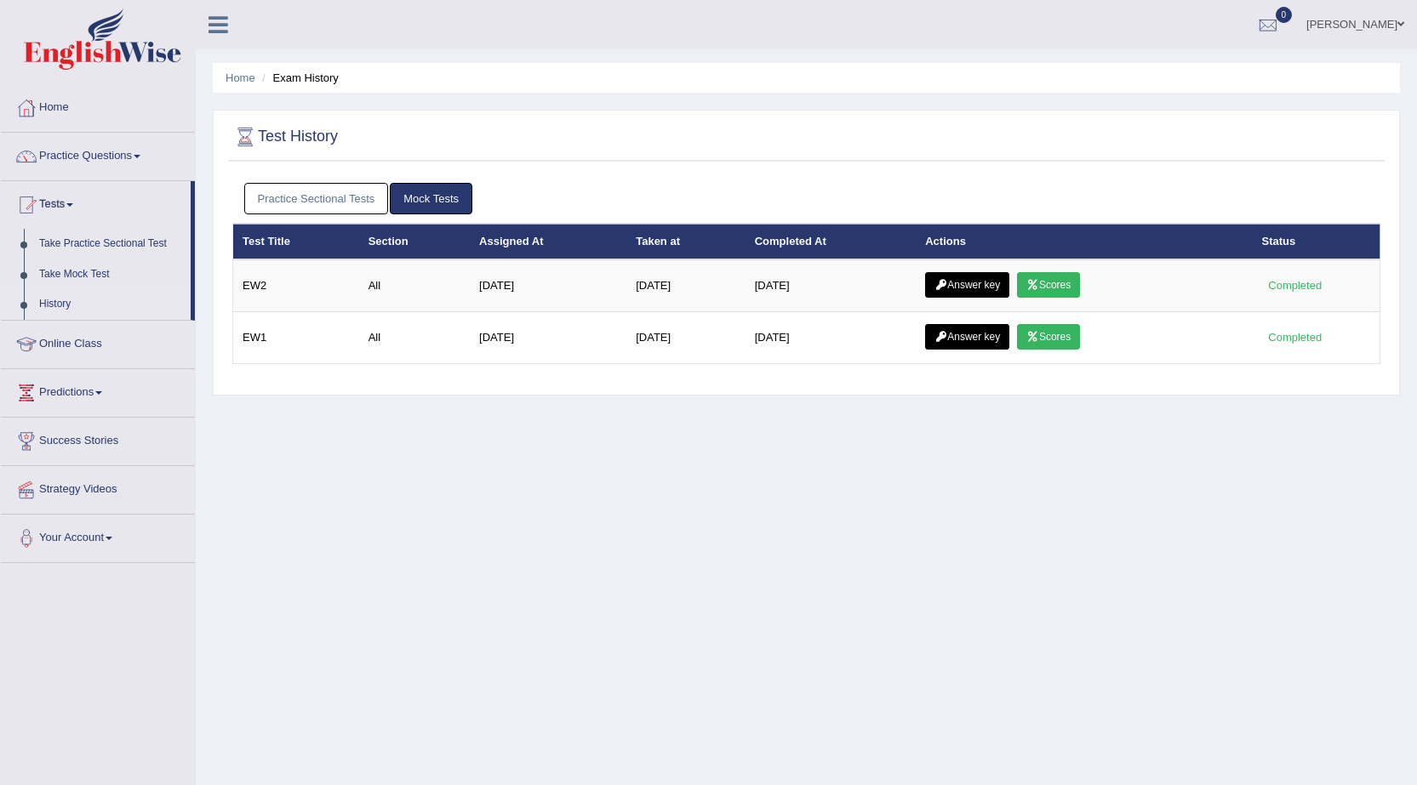
click at [376, 195] on link "Practice Sectional Tests" at bounding box center [316, 198] width 145 height 31
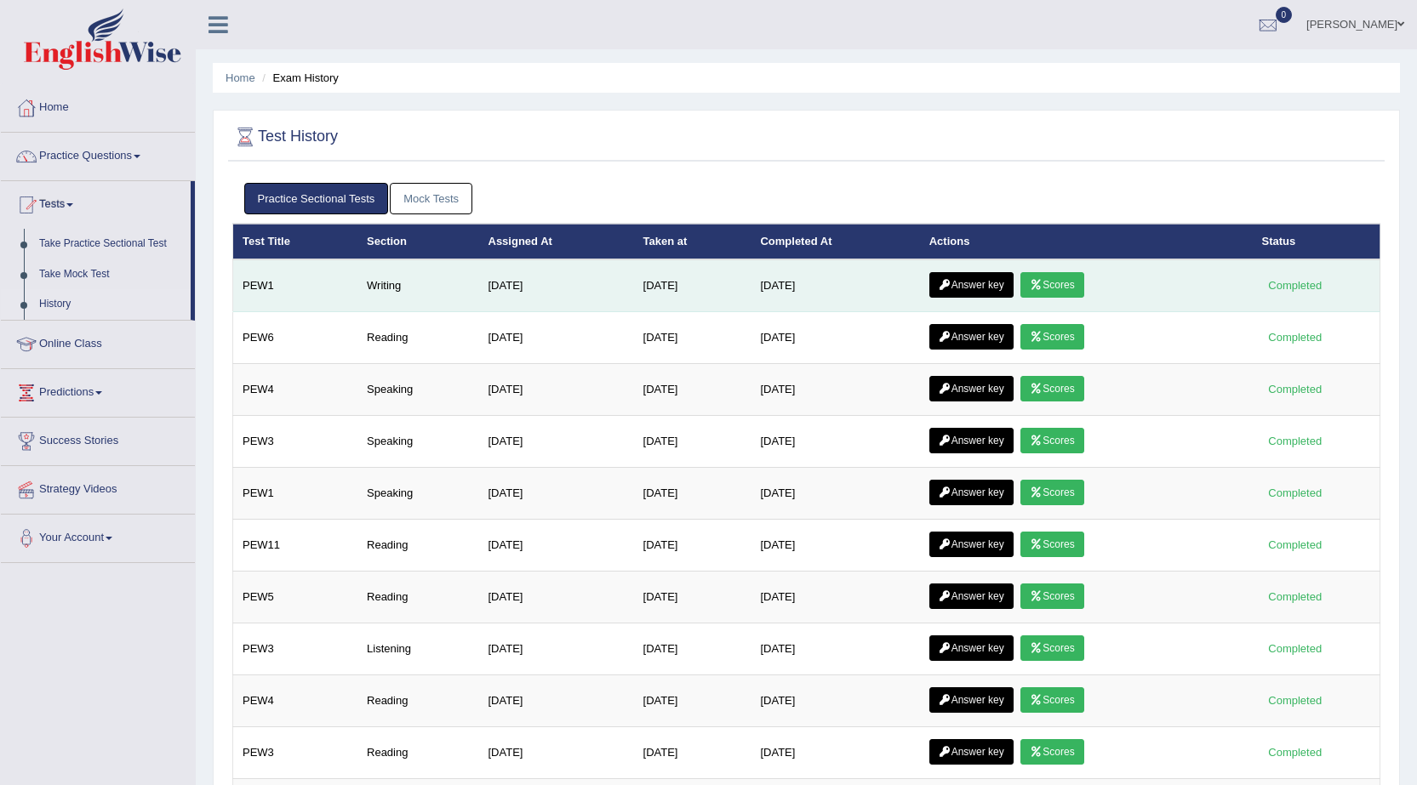
click at [951, 280] on icon at bounding box center [945, 285] width 13 height 10
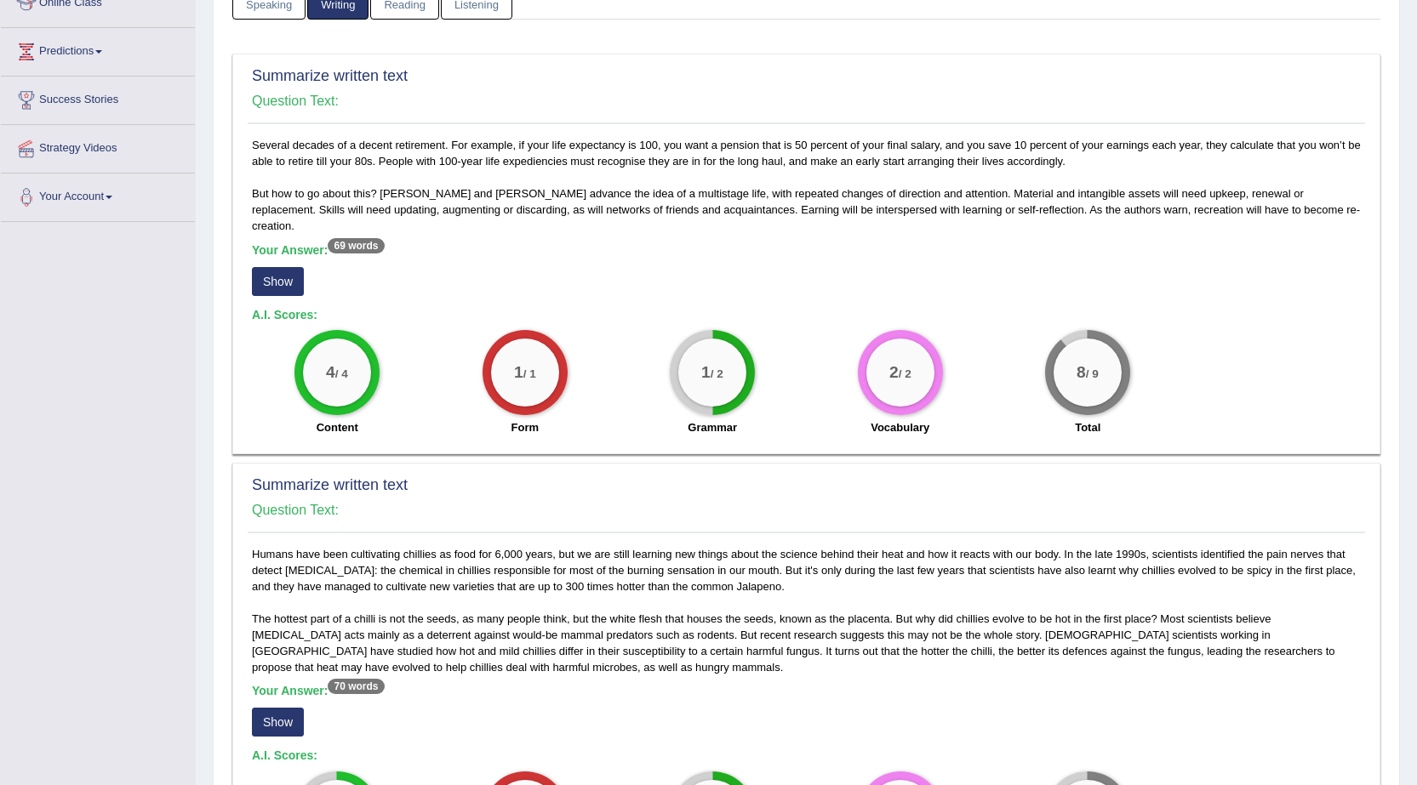
scroll to position [255, 0]
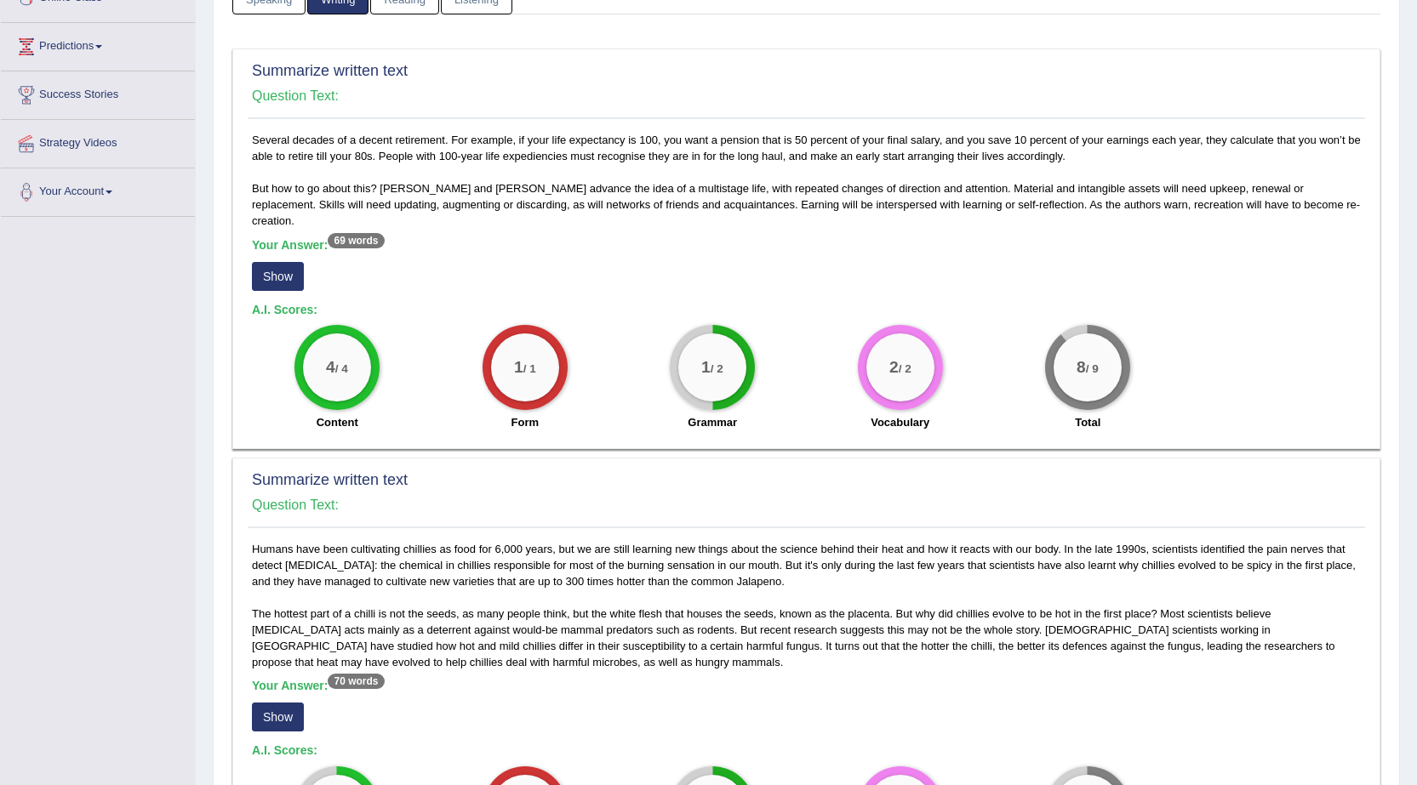
click at [294, 262] on button "Show" at bounding box center [278, 276] width 52 height 29
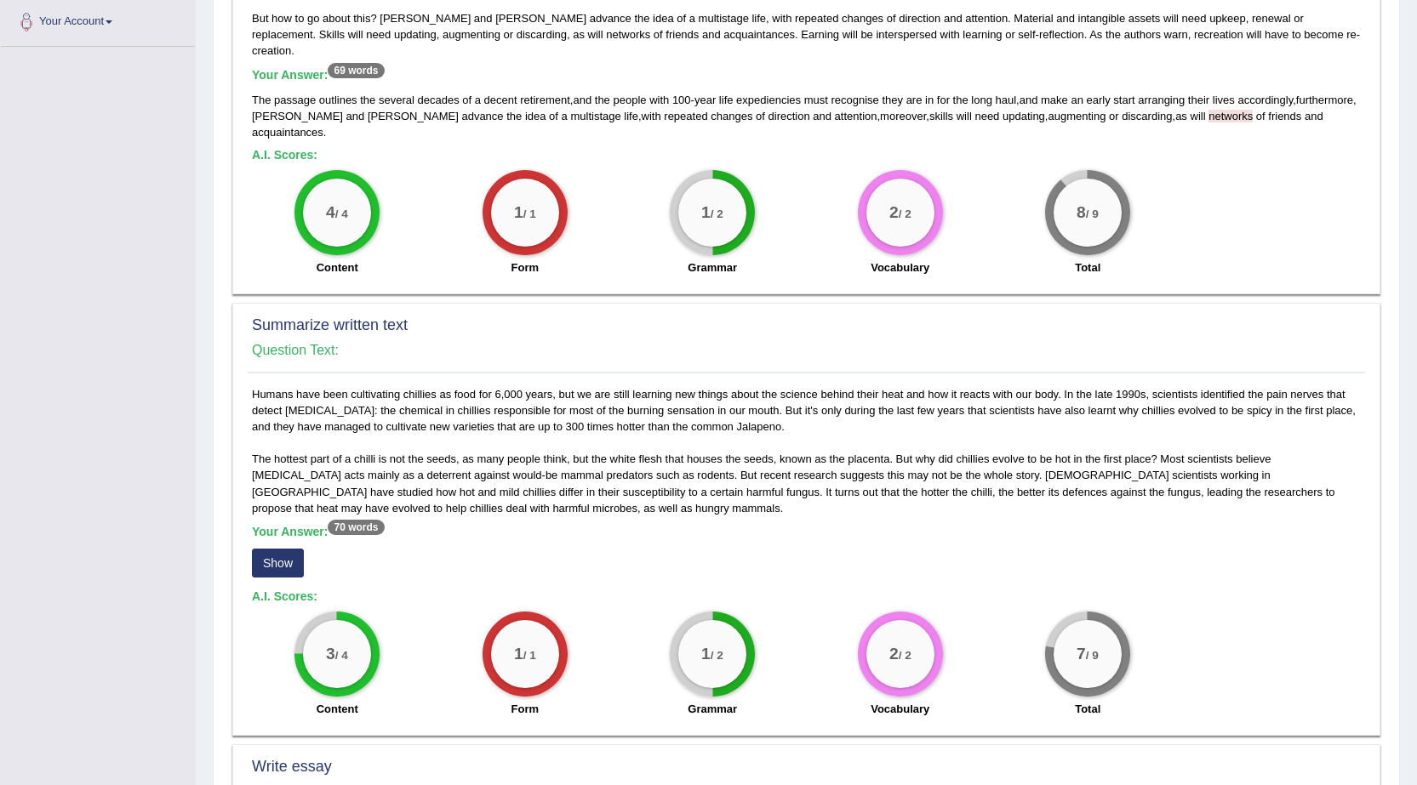
scroll to position [511, 0]
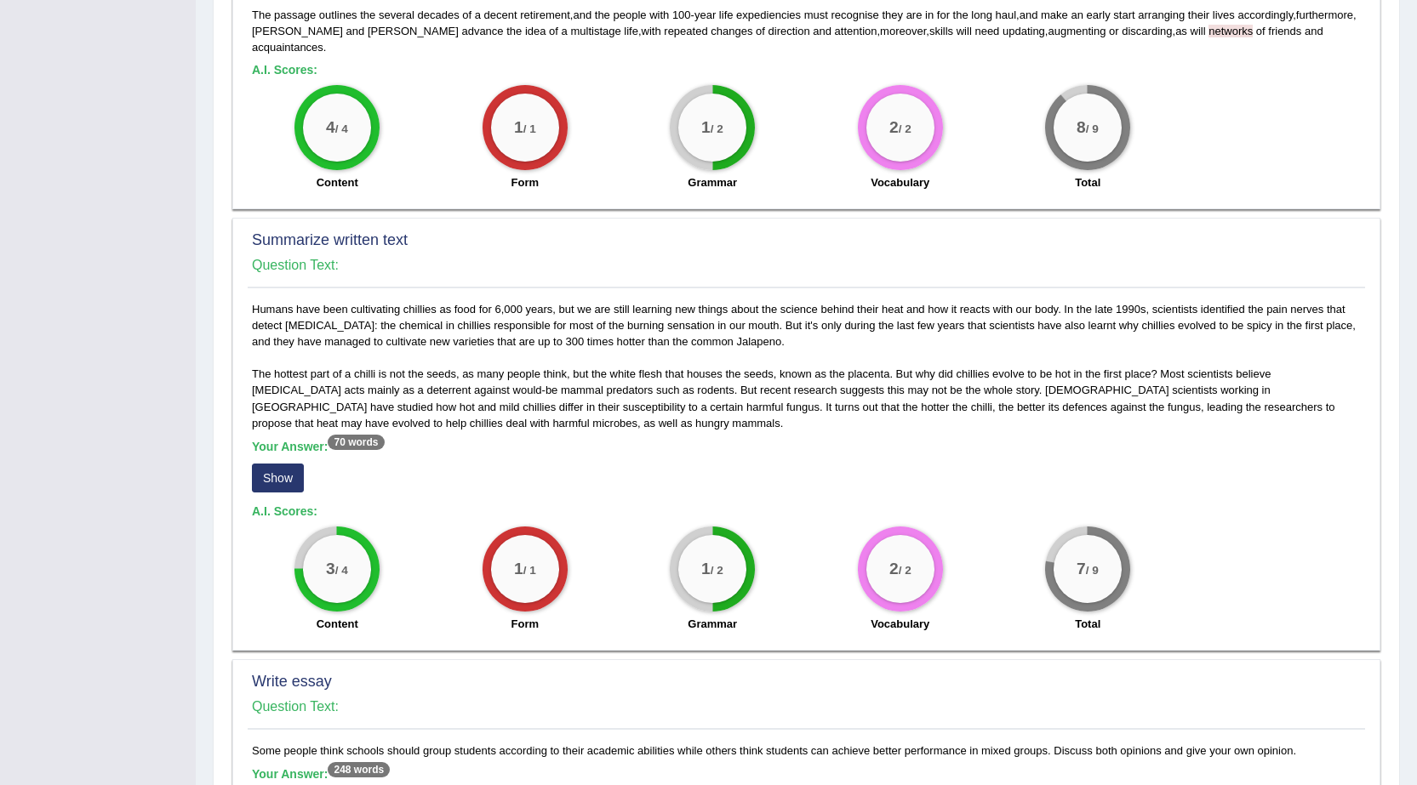
click at [254, 464] on button "Show" at bounding box center [278, 478] width 52 height 29
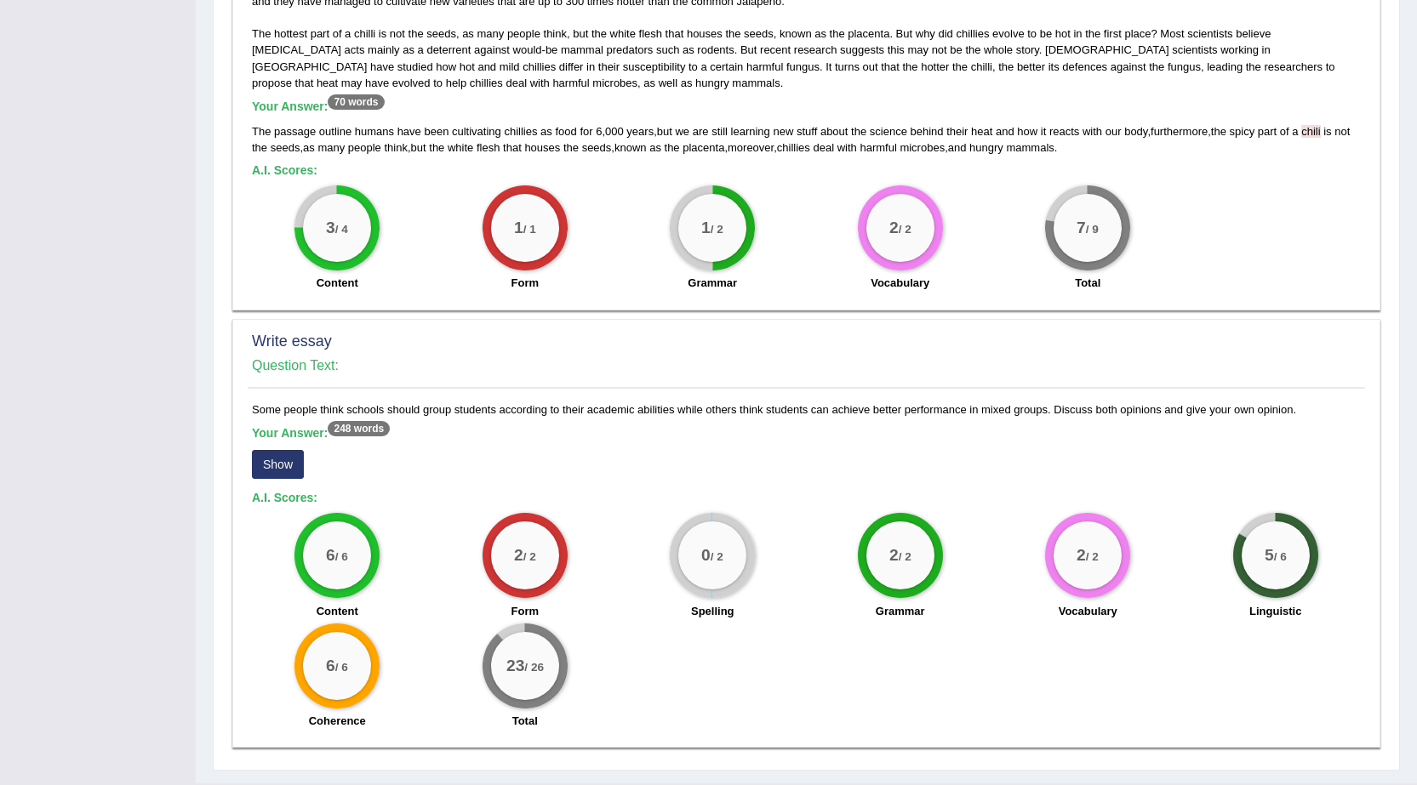
scroll to position [859, 0]
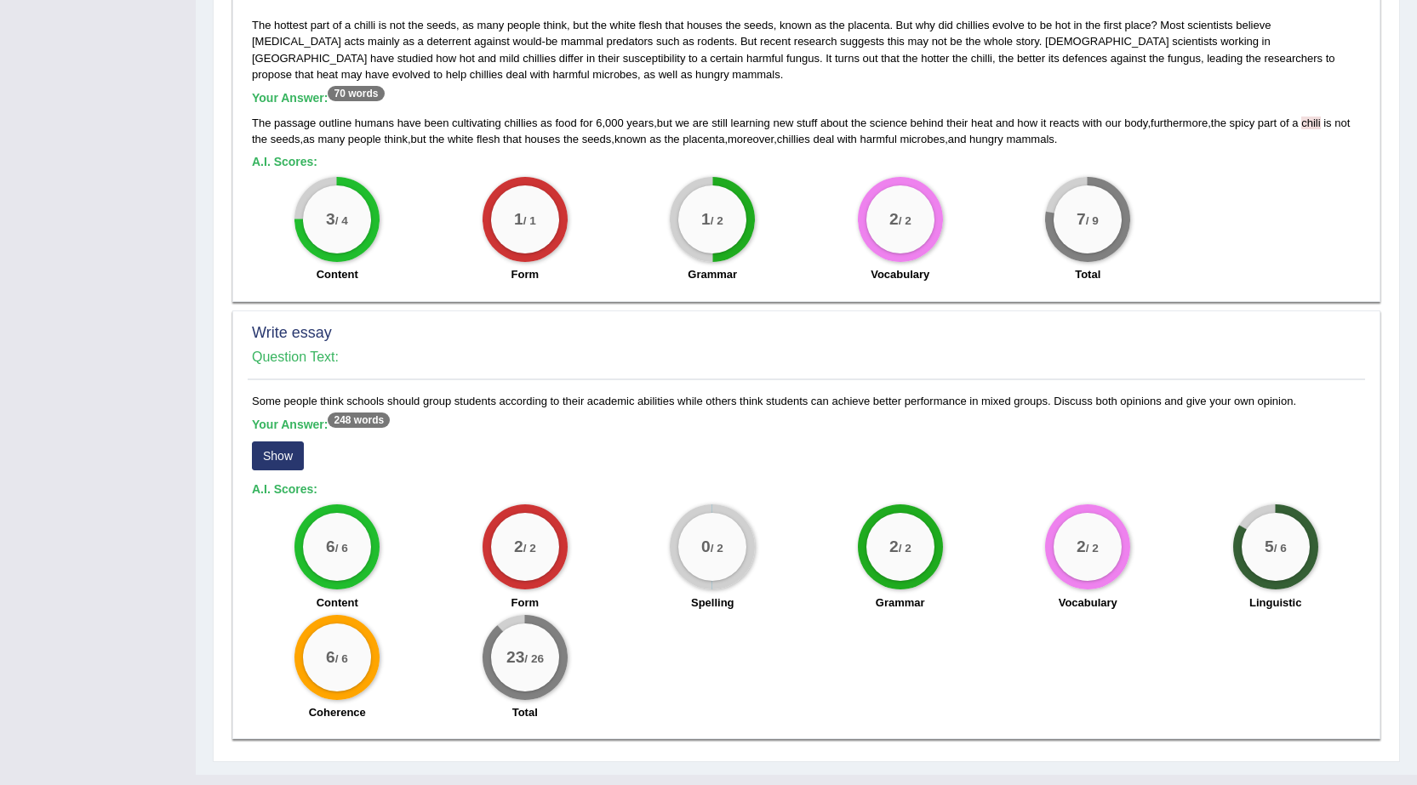
click at [276, 442] on button "Show" at bounding box center [278, 456] width 52 height 29
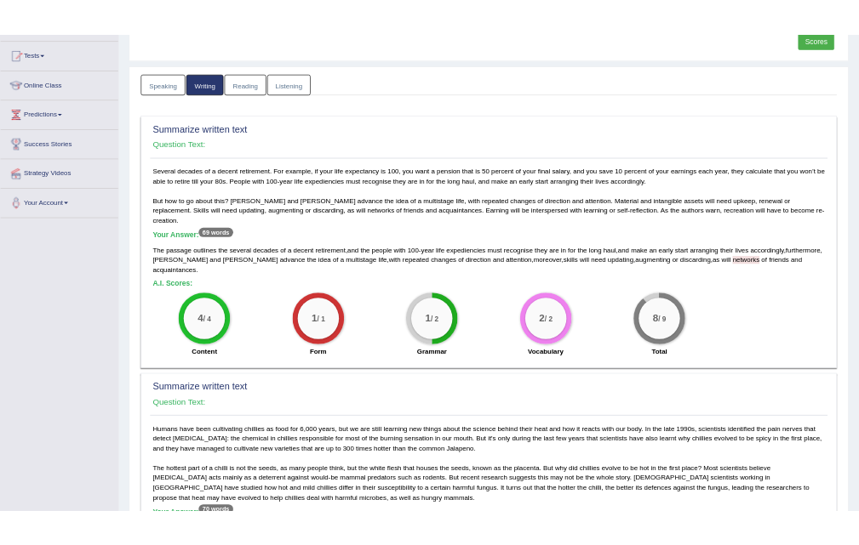
scroll to position [0, 0]
